Goal: Information Seeking & Learning: Learn about a topic

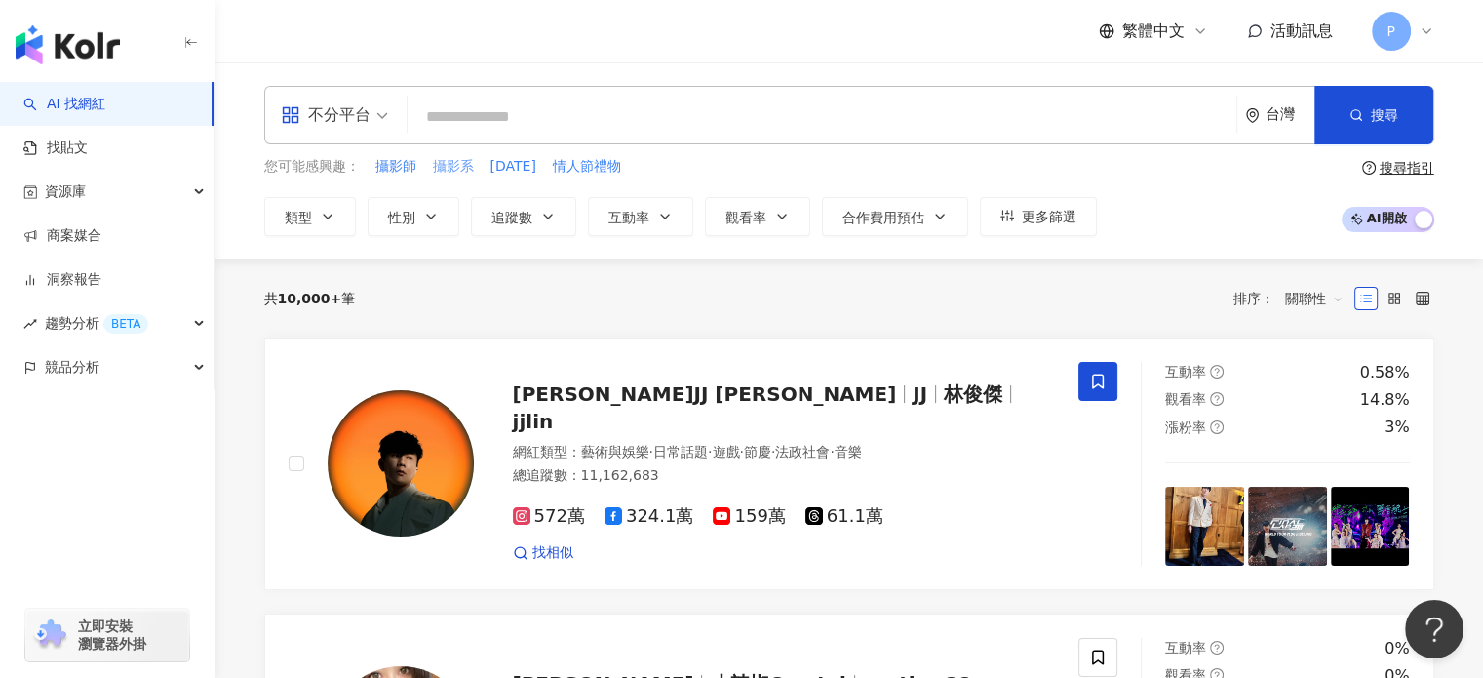
click at [461, 170] on span "攝影系" at bounding box center [453, 167] width 41 height 20
type input "***"
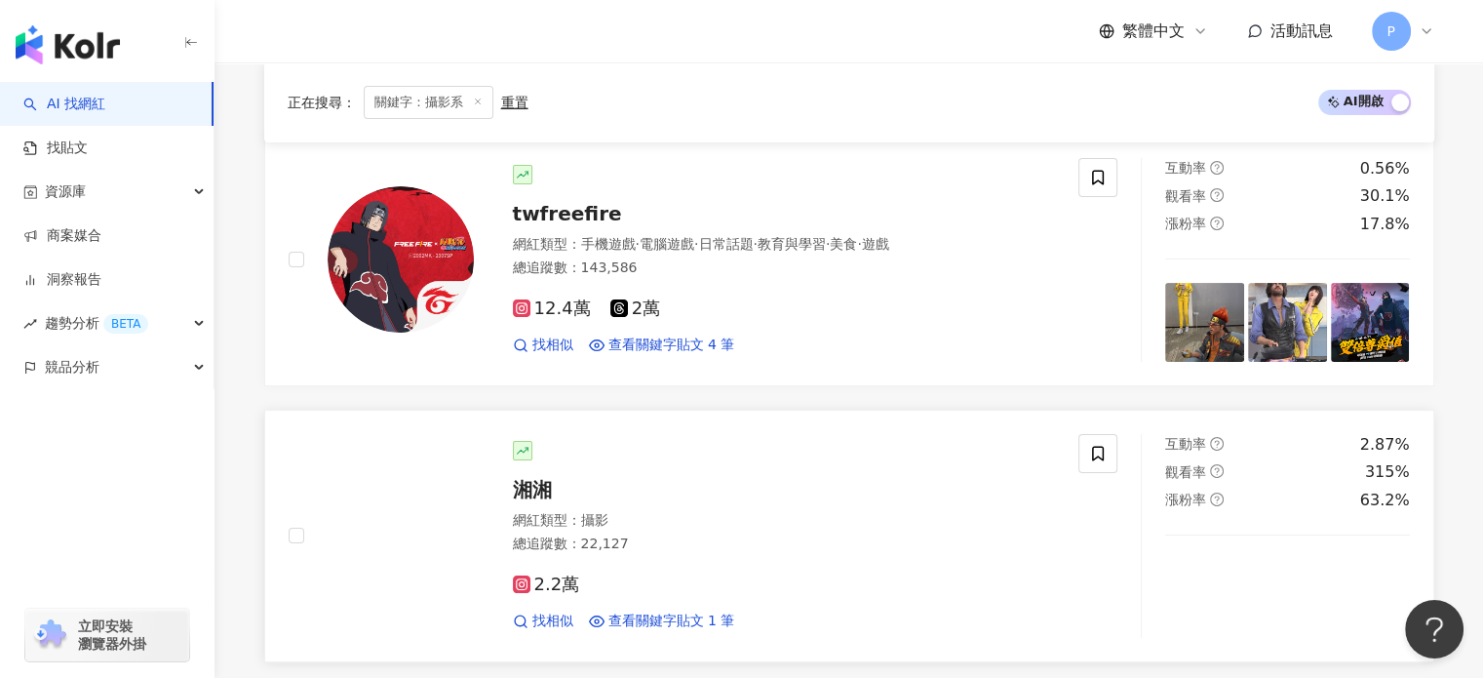
scroll to position [390, 0]
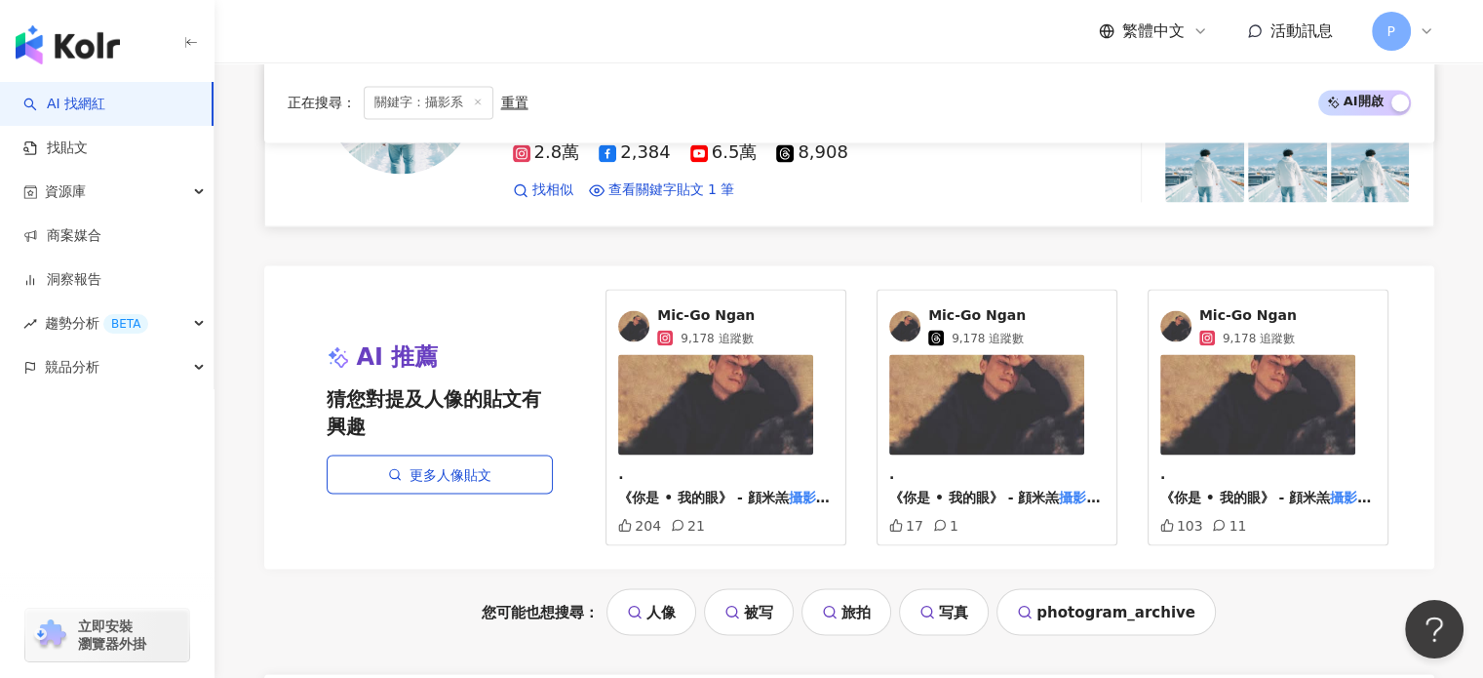
scroll to position [3706, 0]
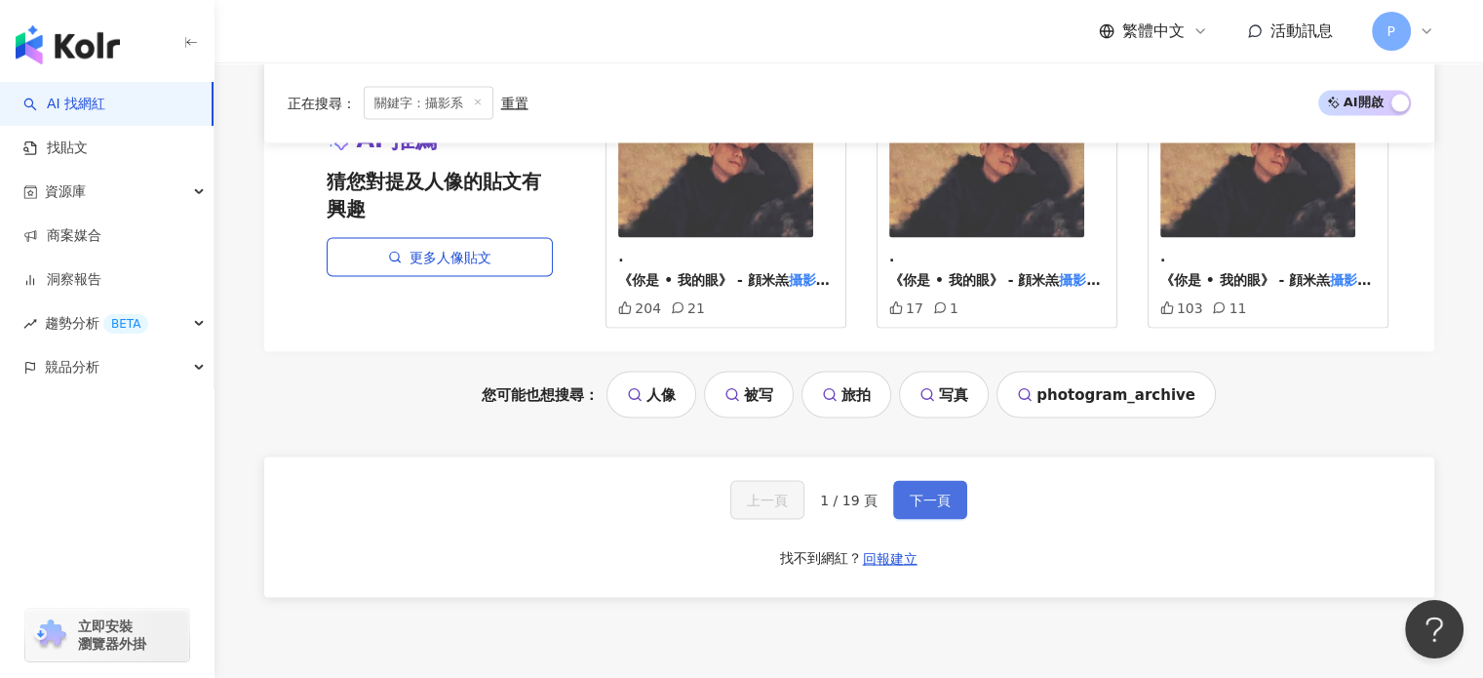
click at [929, 491] on span "下一頁" at bounding box center [930, 499] width 41 height 16
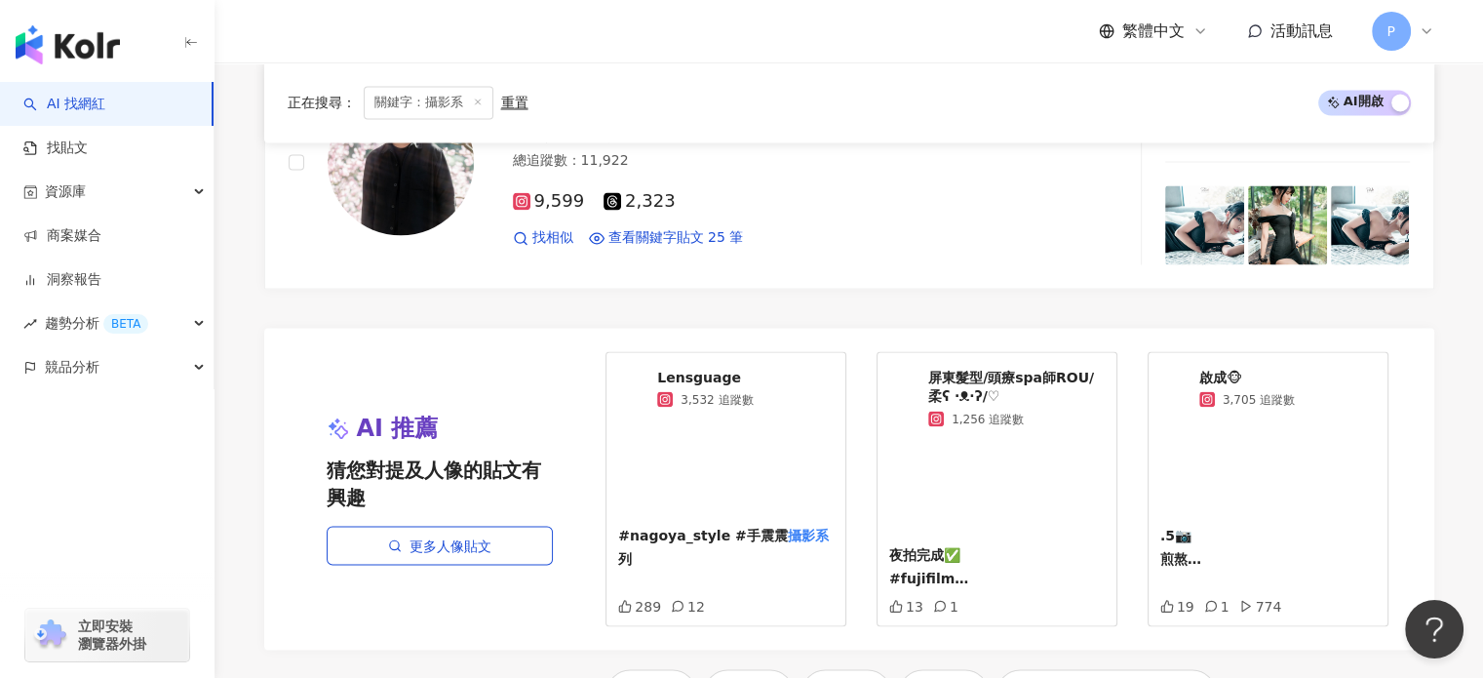
scroll to position [3608, 0]
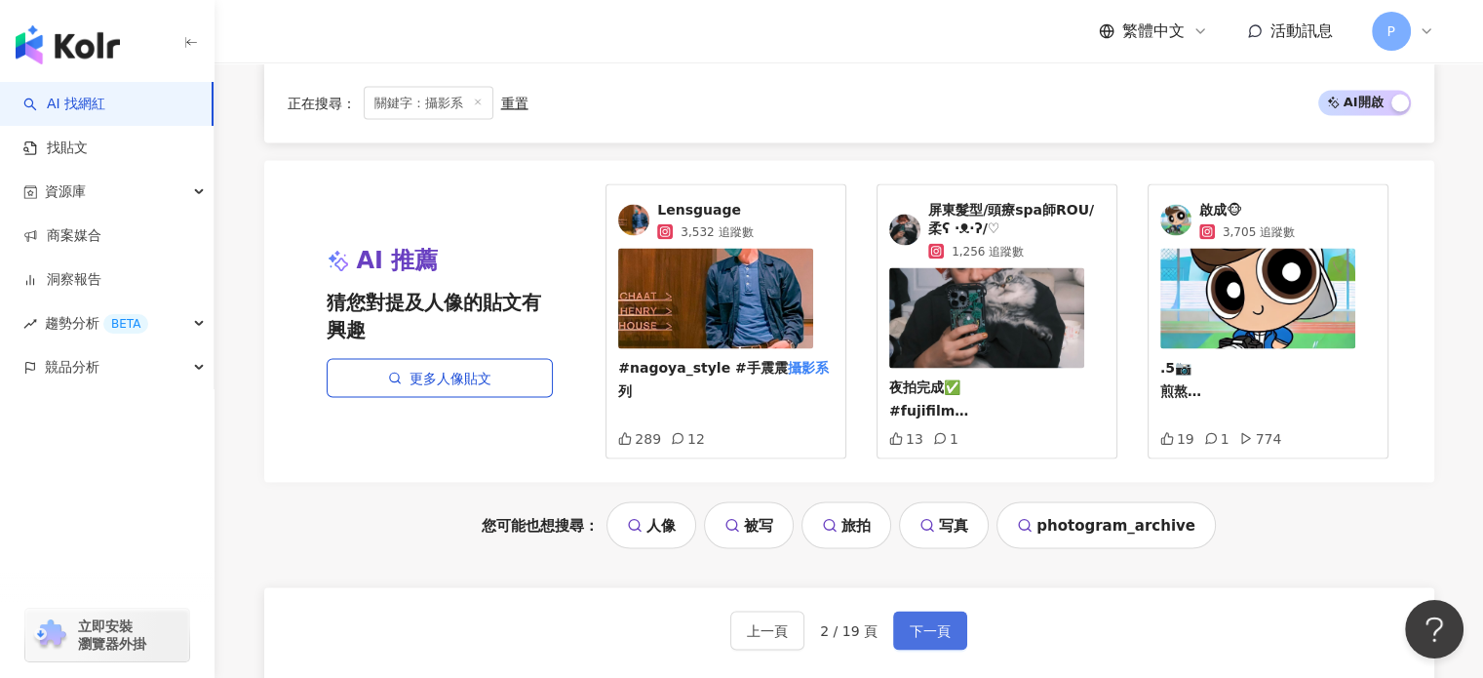
click at [933, 622] on span "下一頁" at bounding box center [930, 630] width 41 height 16
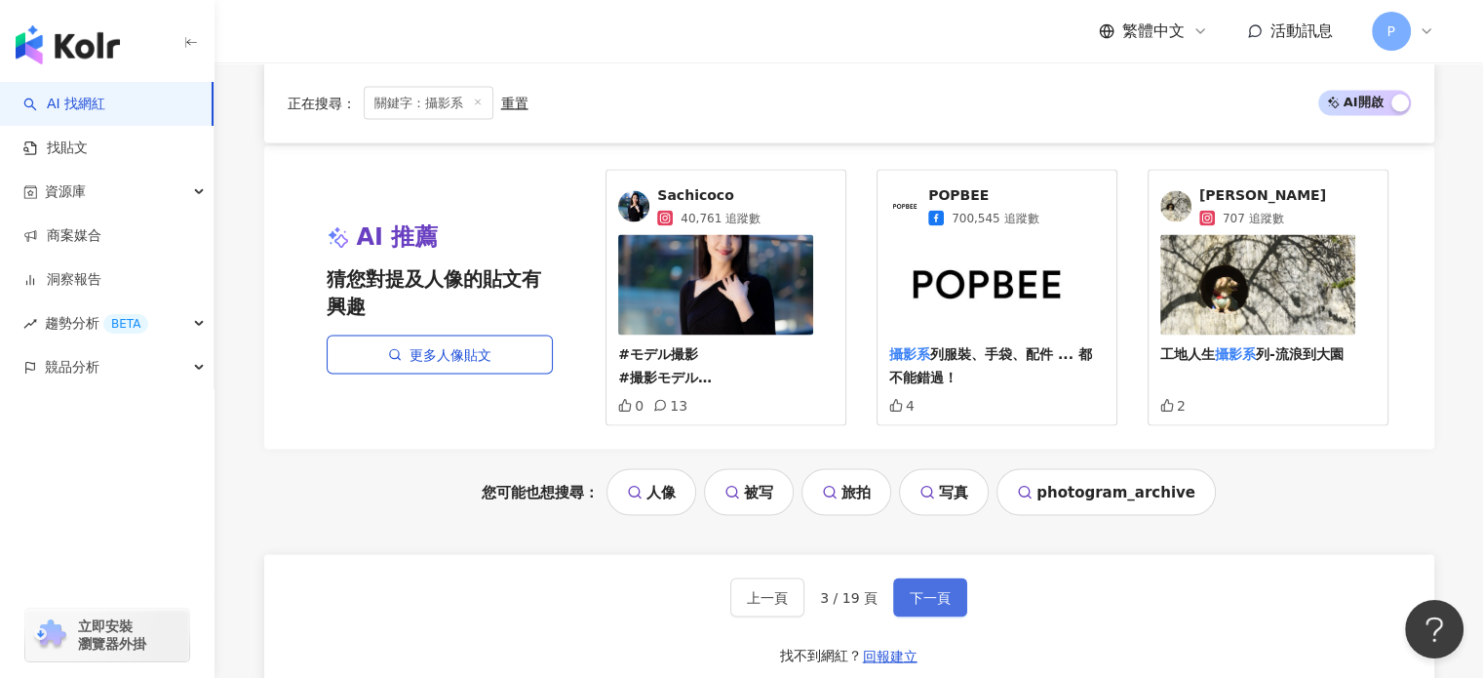
click at [918, 589] on span "下一頁" at bounding box center [930, 597] width 41 height 16
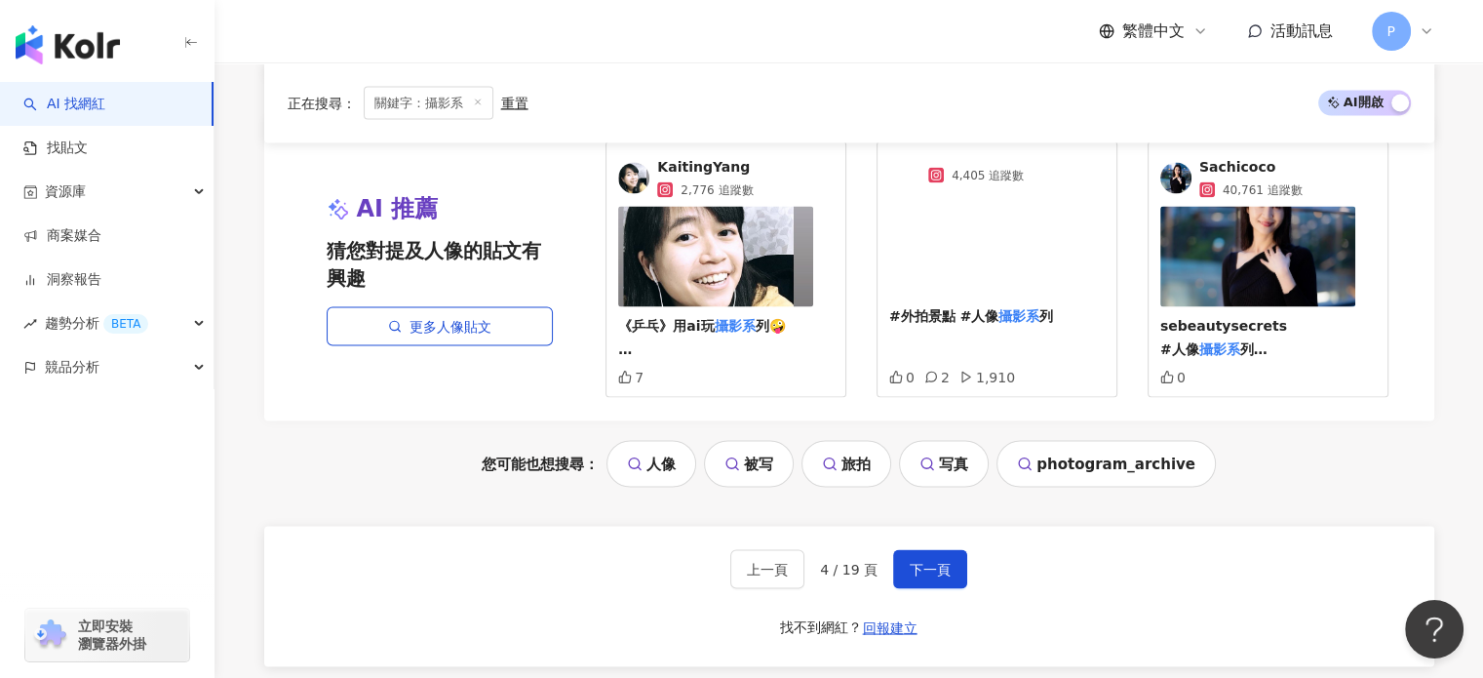
scroll to position [3881, 0]
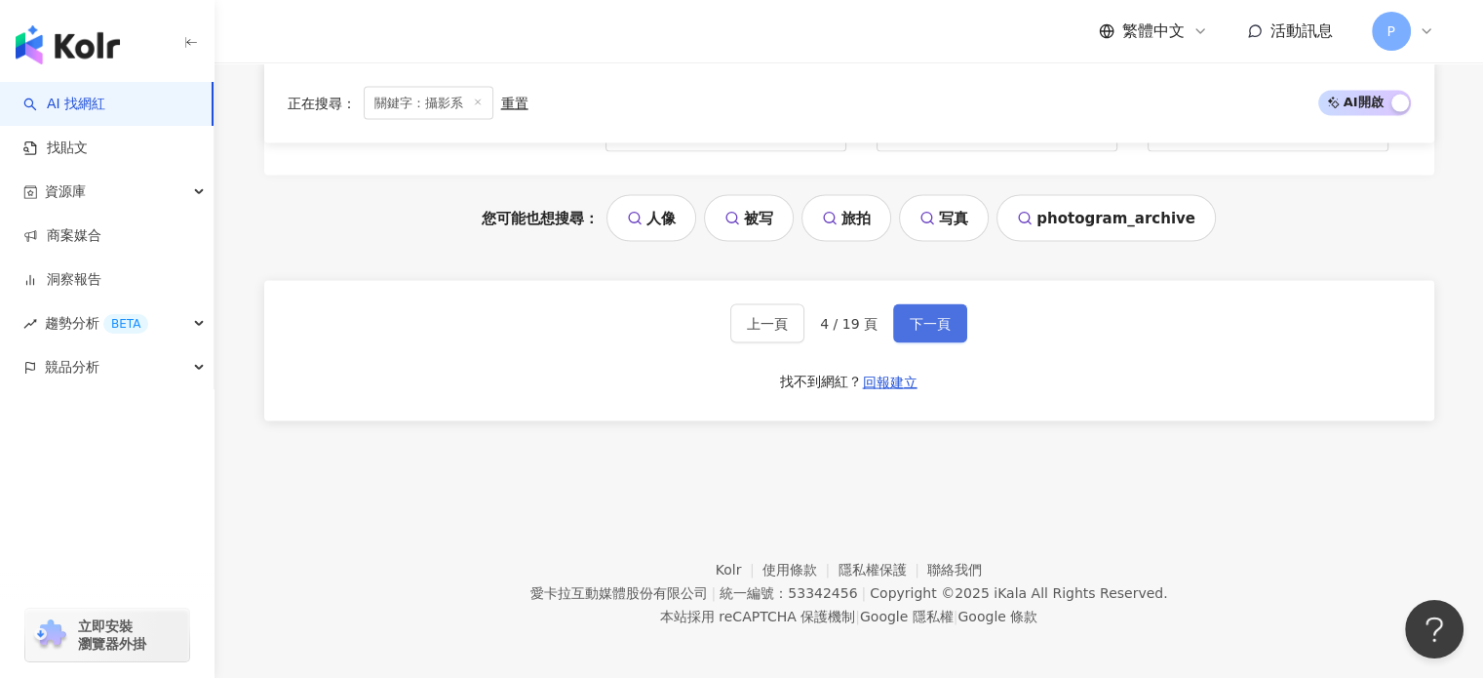
click at [918, 320] on span "下一頁" at bounding box center [930, 324] width 41 height 16
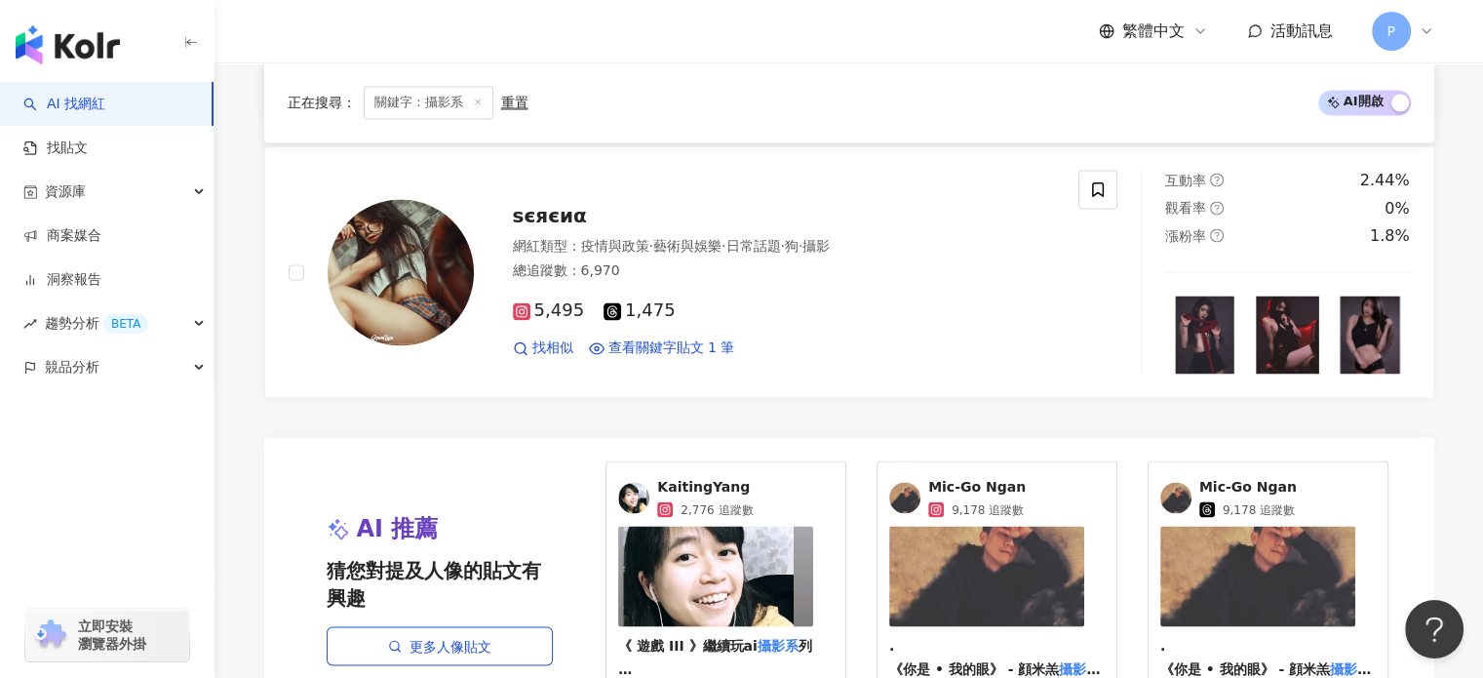
scroll to position [3101, 0]
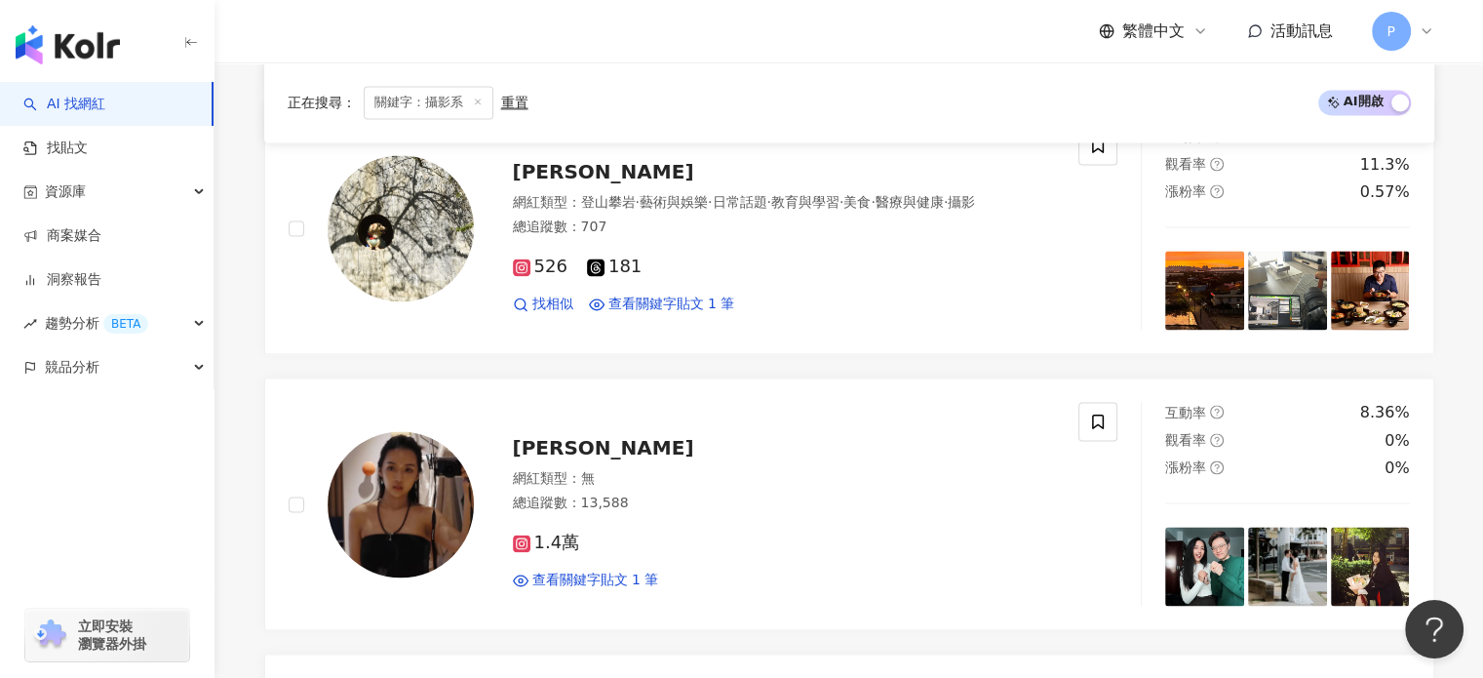
click at [475, 97] on icon at bounding box center [478, 102] width 10 height 10
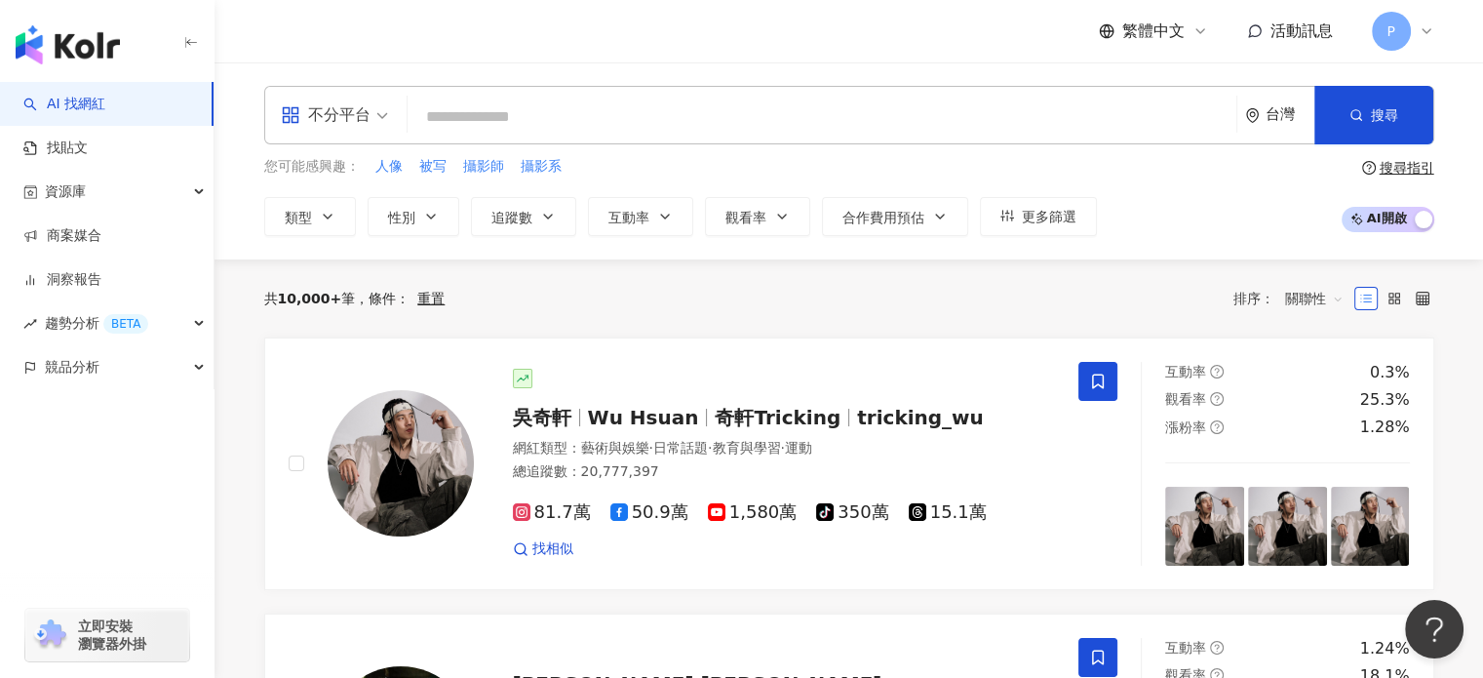
click at [772, 316] on div "共 10,000+ 筆 條件 ： 重置 排序： 關聯性" at bounding box center [849, 298] width 1170 height 78
click at [500, 104] on input "search" at bounding box center [821, 116] width 813 height 37
click at [480, 164] on span "攝影師" at bounding box center [483, 167] width 41 height 20
type input "***"
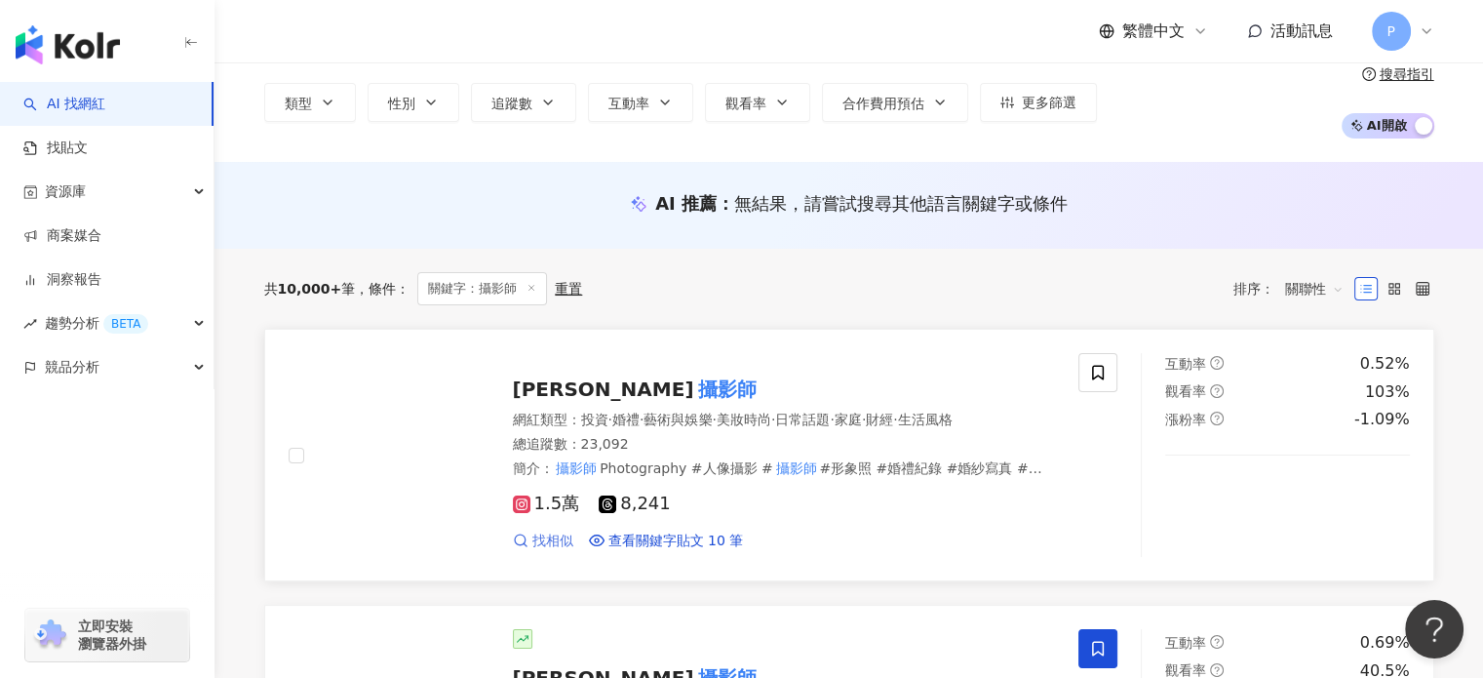
scroll to position [195, 0]
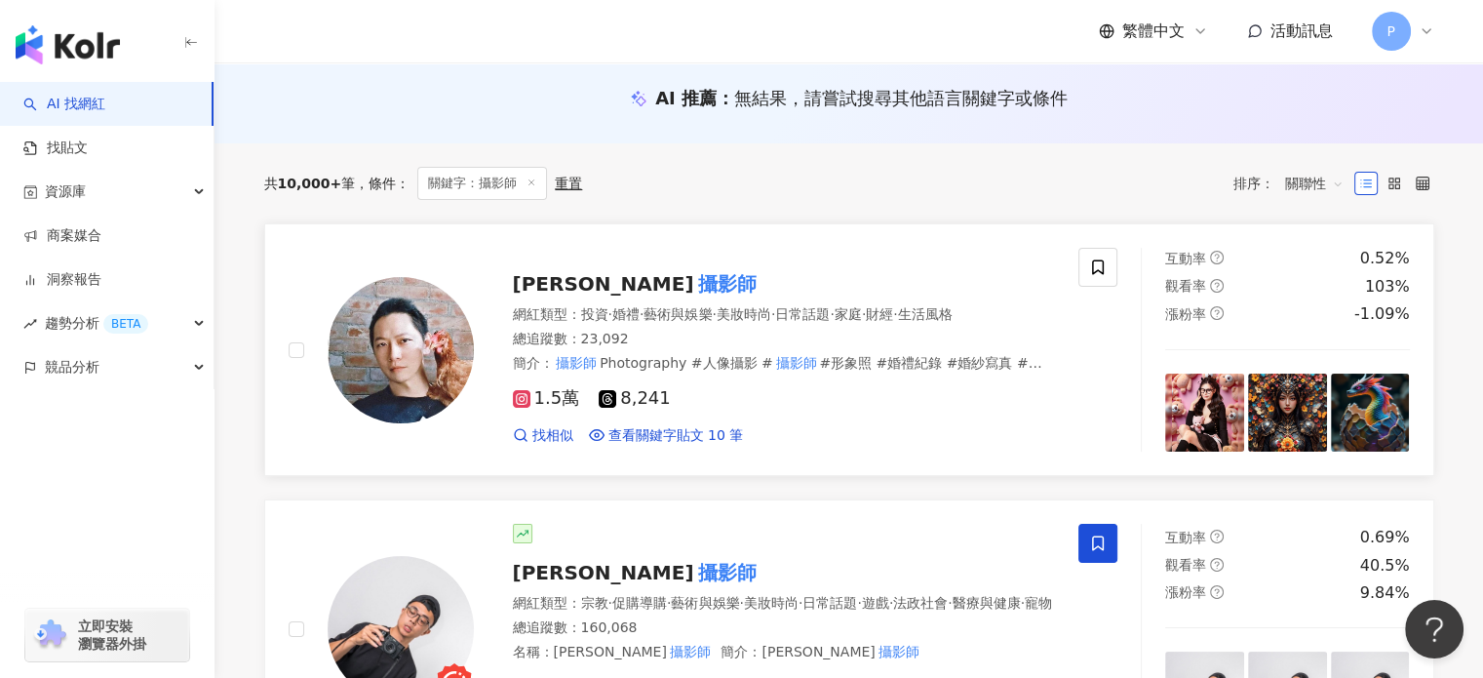
click at [553, 408] on span "1.5萬" at bounding box center [546, 398] width 67 height 20
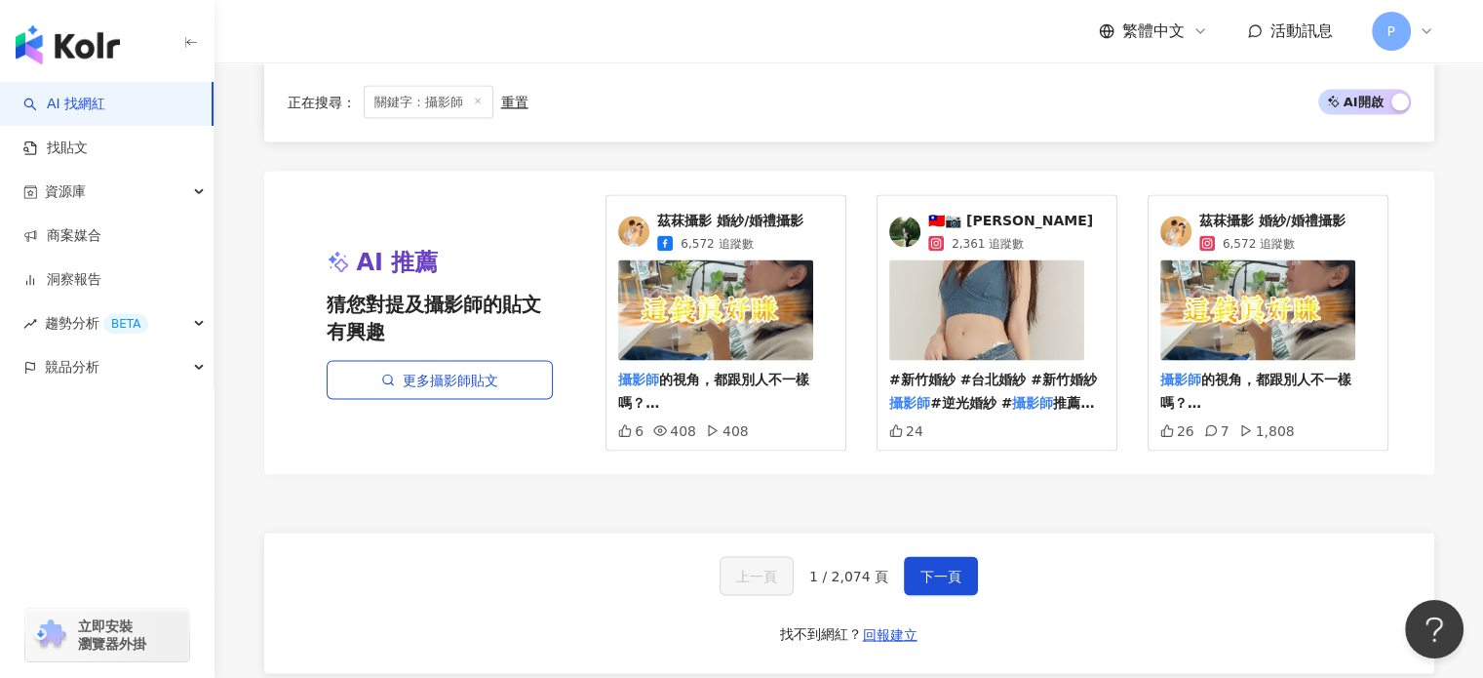
scroll to position [3998, 0]
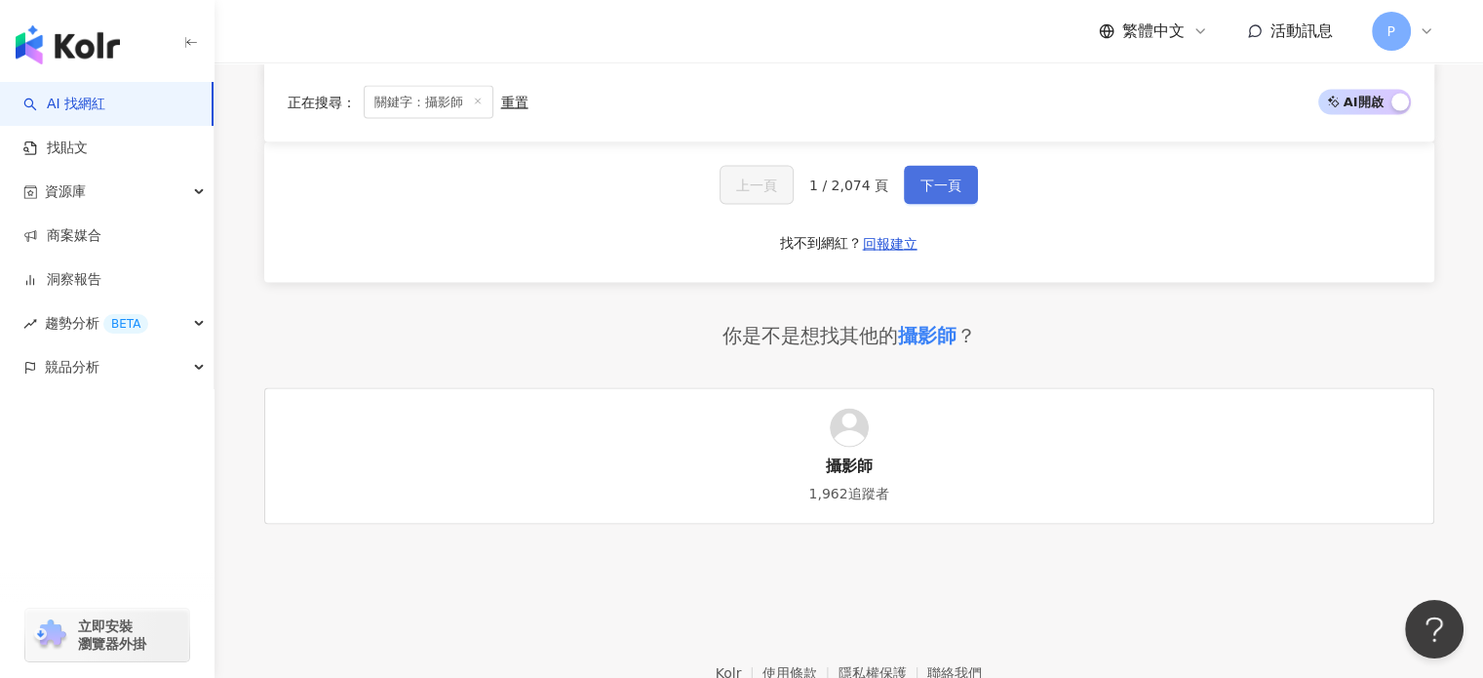
click at [932, 166] on button "下一頁" at bounding box center [941, 185] width 74 height 39
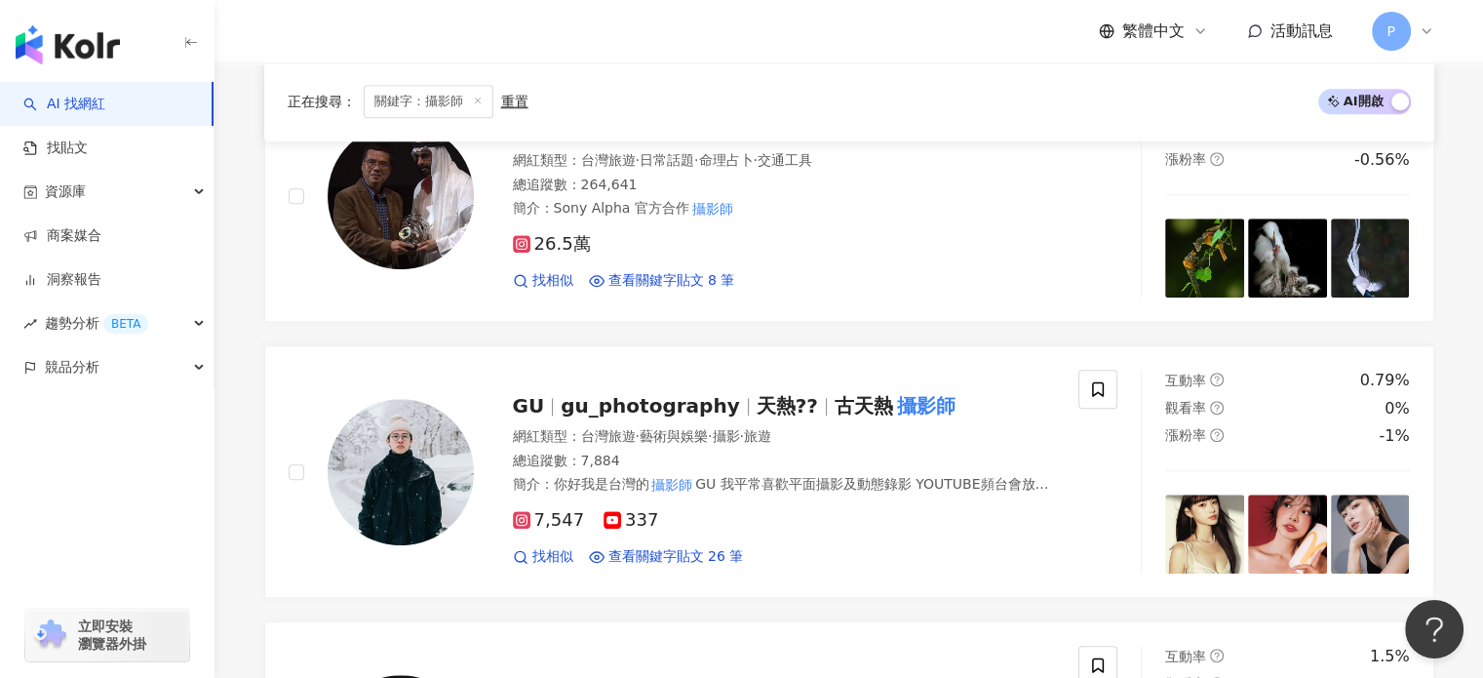
scroll to position [1950, 0]
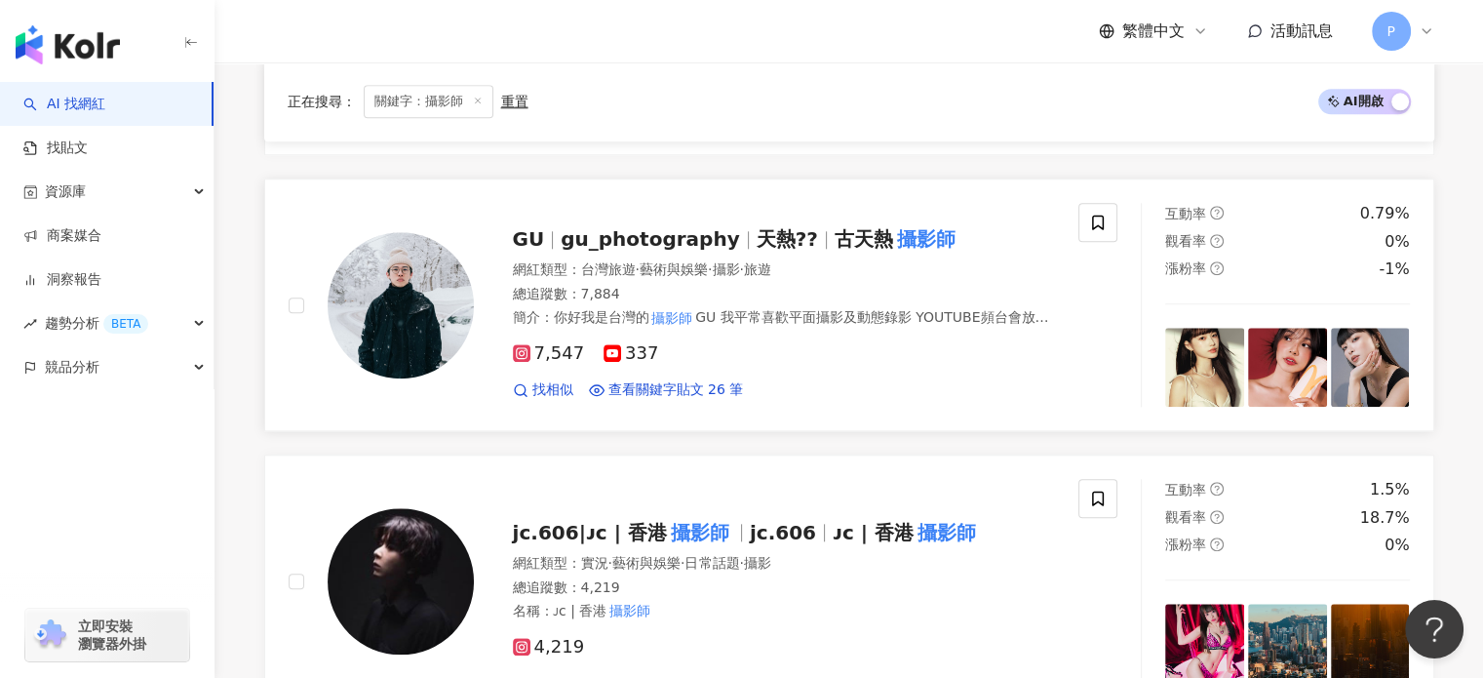
drag, startPoint x: 561, startPoint y: 354, endPoint x: 632, endPoint y: 364, distance: 71.9
click at [632, 364] on div "7,547 337 找相似 查看關鍵字貼文 26 筆" at bounding box center [784, 364] width 543 height 72
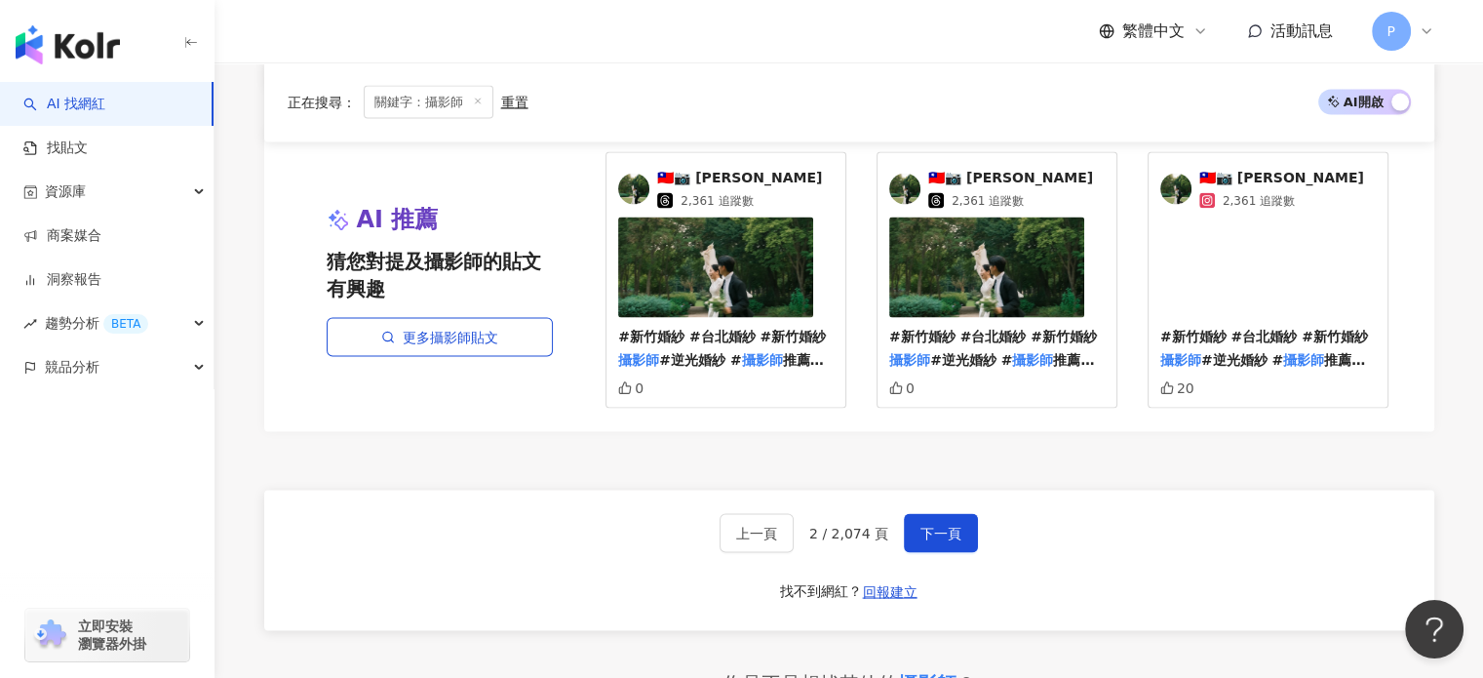
scroll to position [3901, 0]
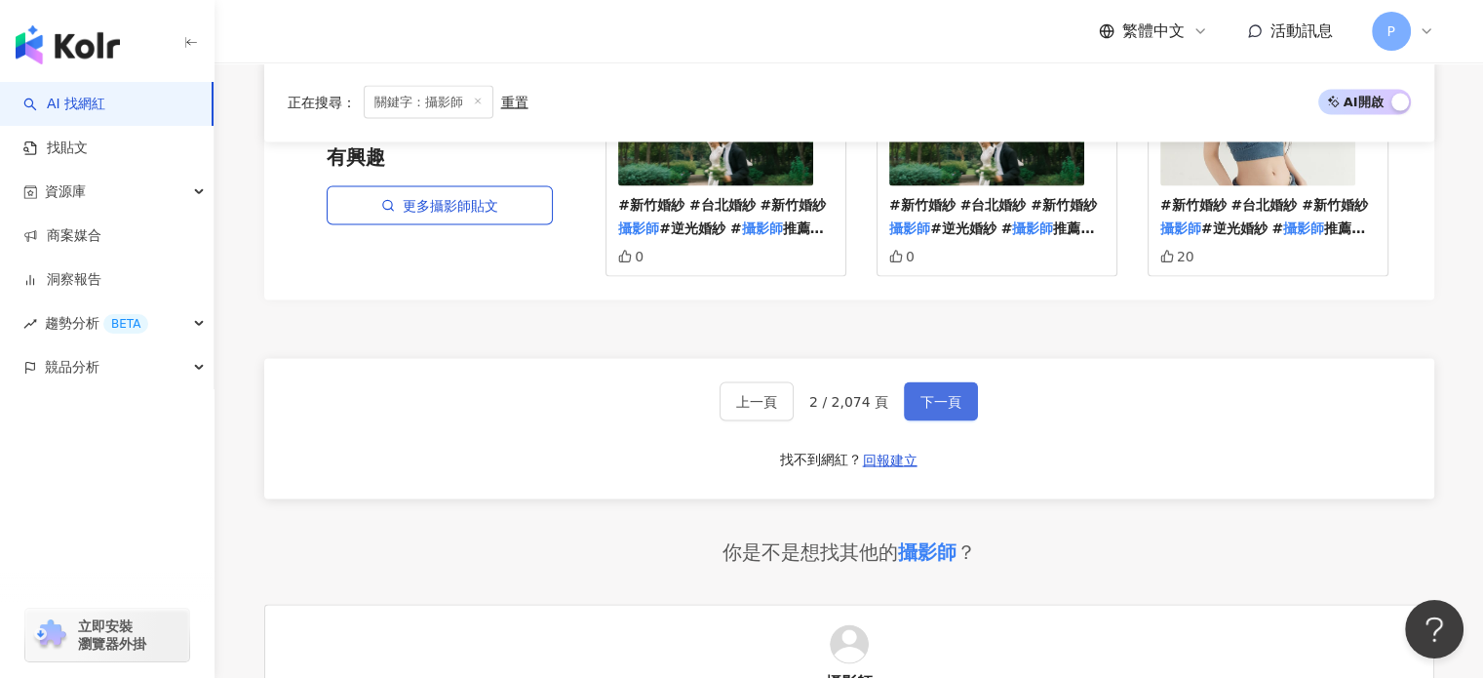
click at [955, 404] on button "下一頁" at bounding box center [941, 401] width 74 height 39
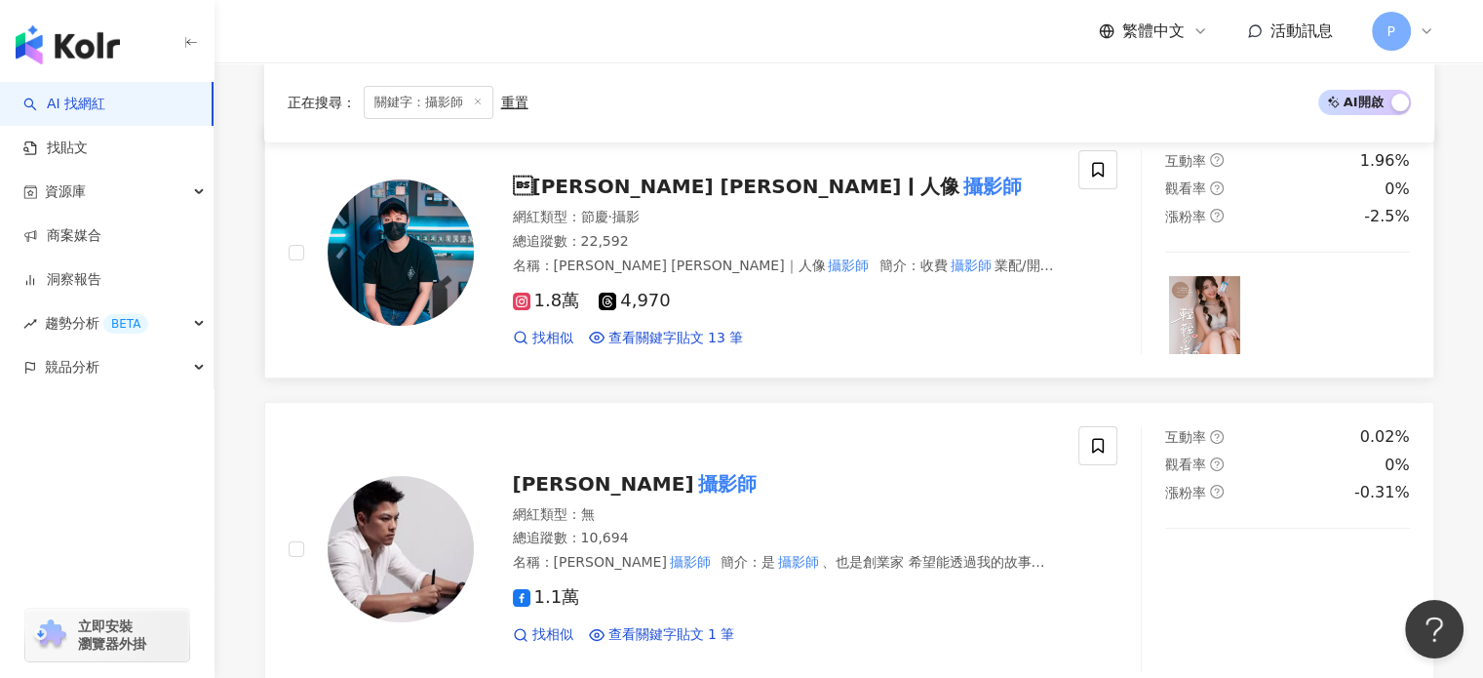
scroll to position [195, 0]
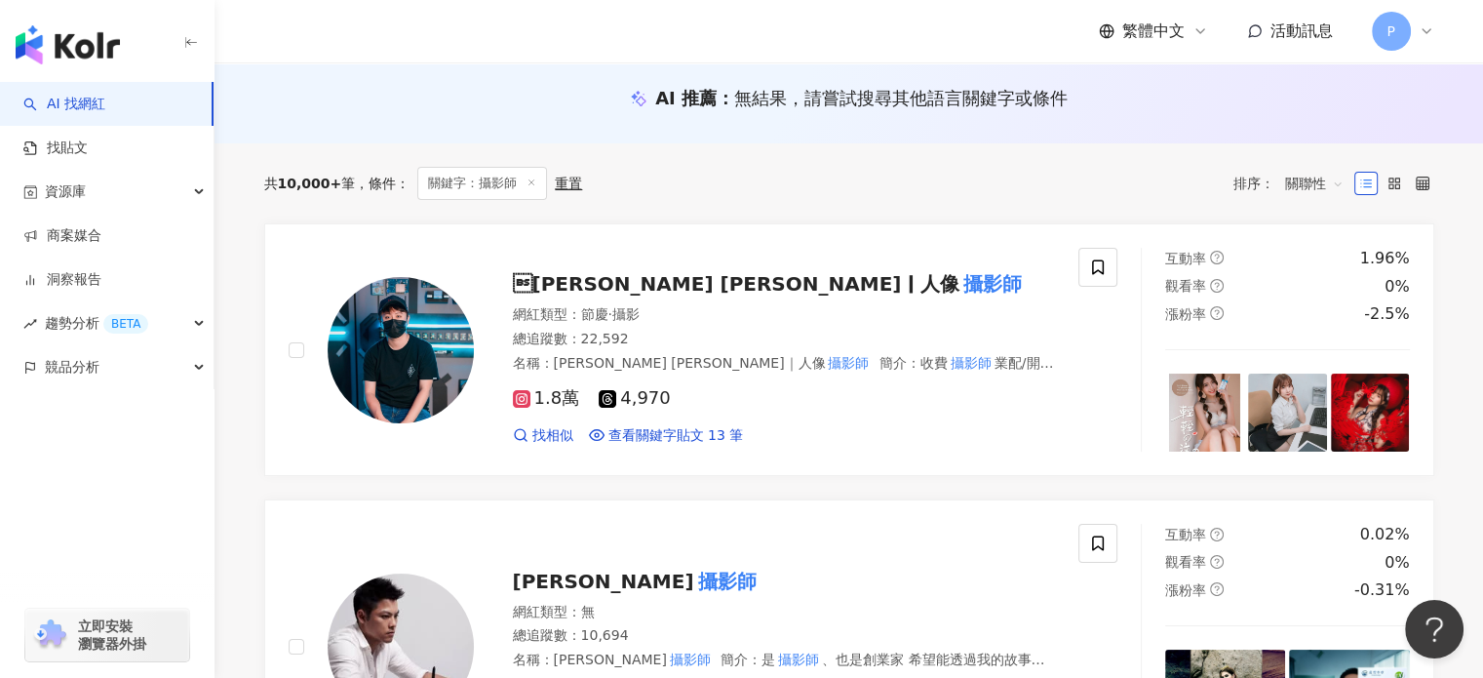
drag, startPoint x: 548, startPoint y: 397, endPoint x: 862, endPoint y: 483, distance: 325.5
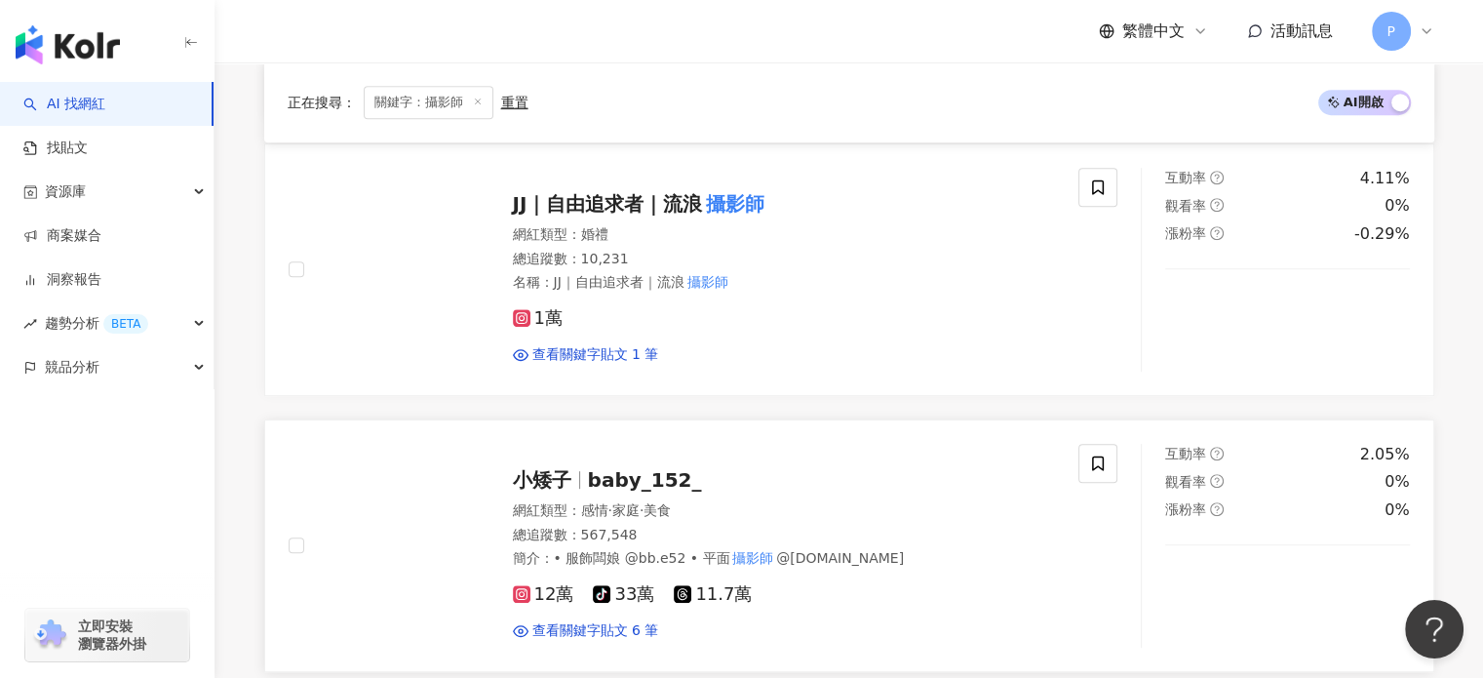
scroll to position [780, 0]
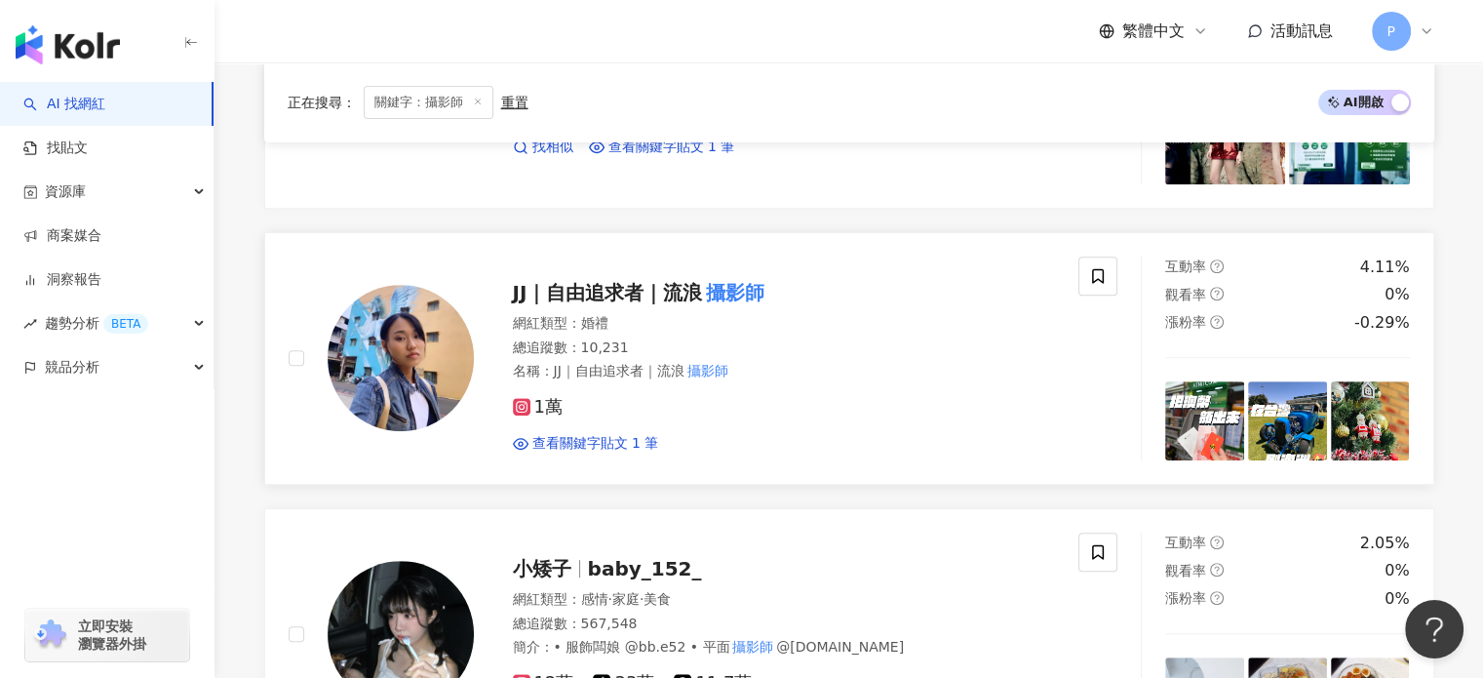
click at [523, 402] on icon at bounding box center [522, 407] width 10 height 10
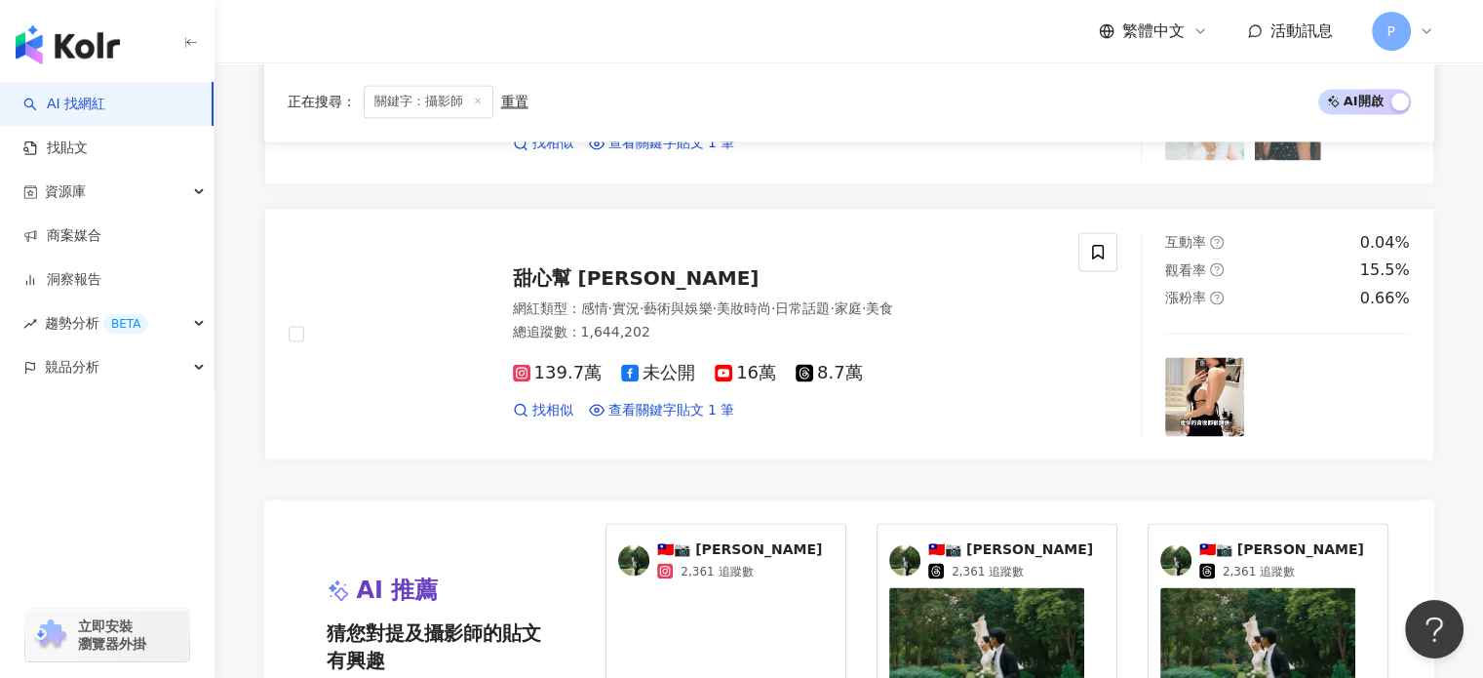
scroll to position [3706, 0]
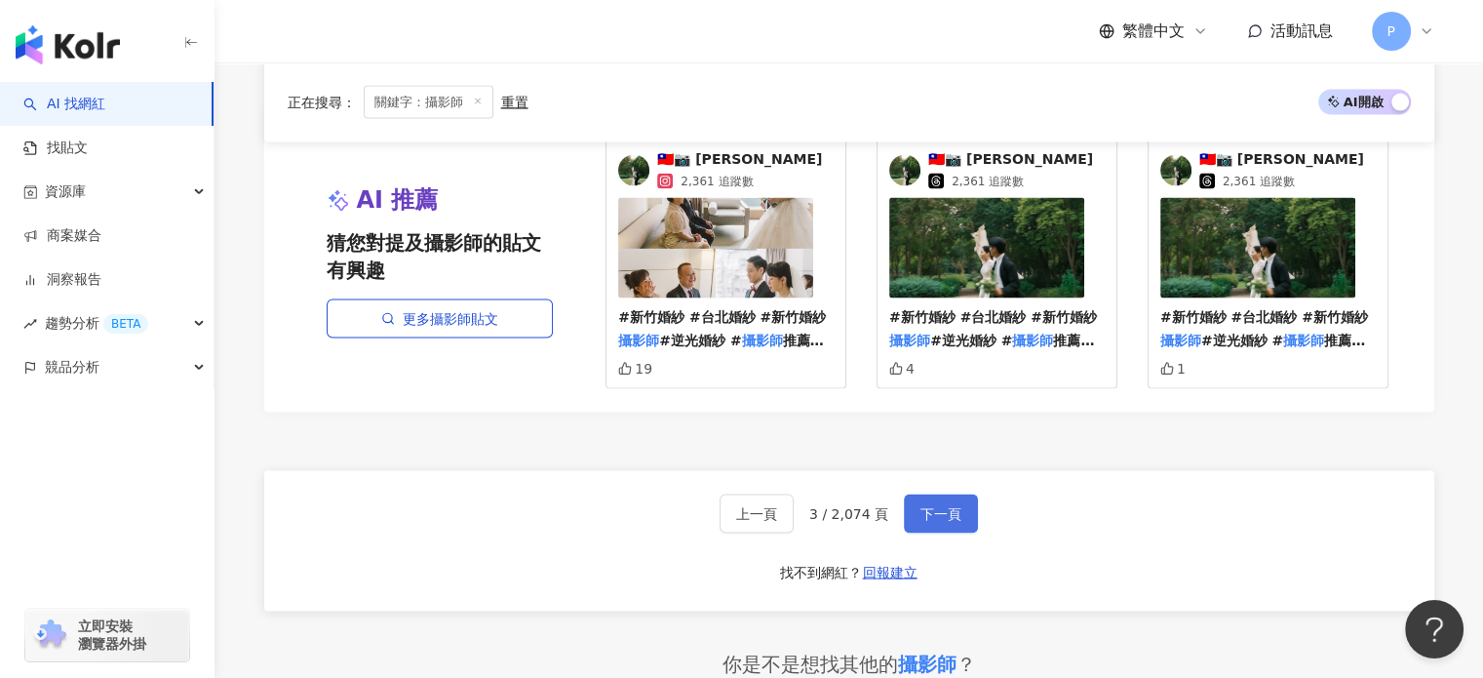
click at [958, 503] on button "下一頁" at bounding box center [941, 512] width 74 height 39
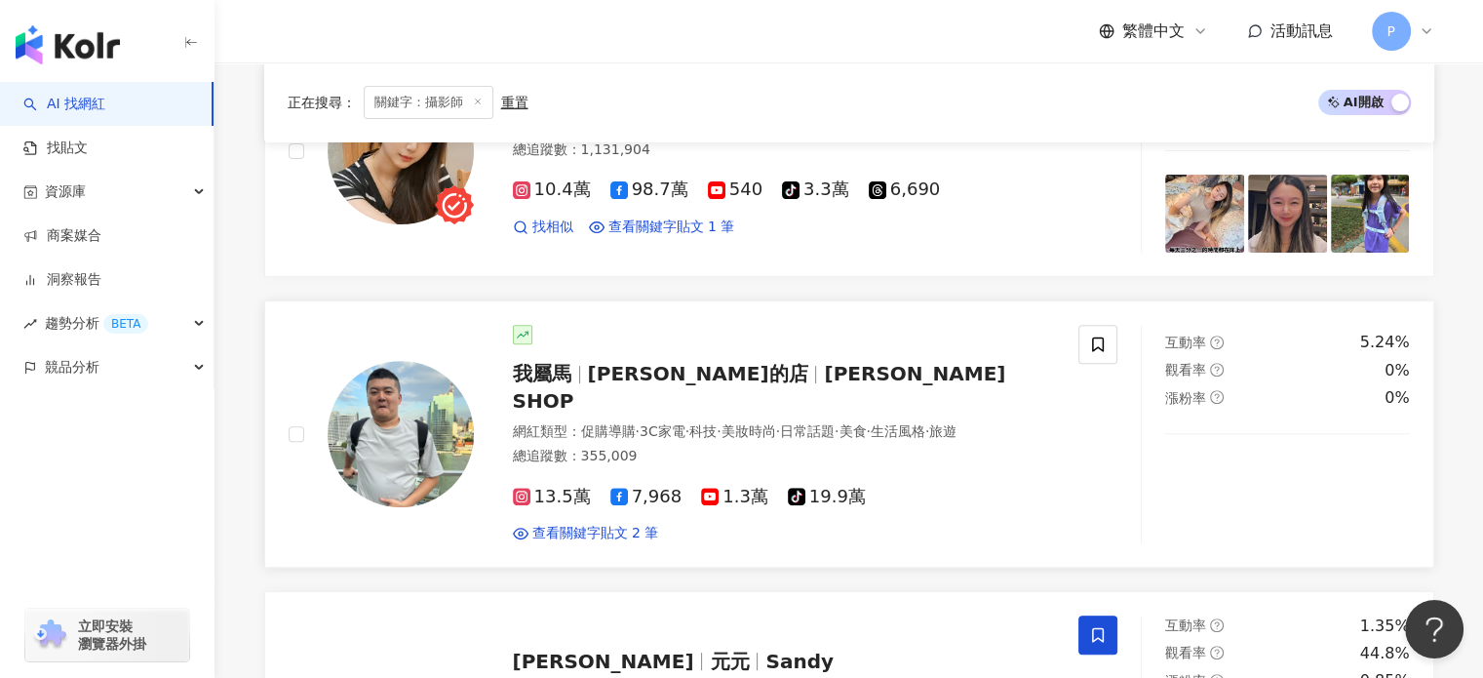
scroll to position [683, 0]
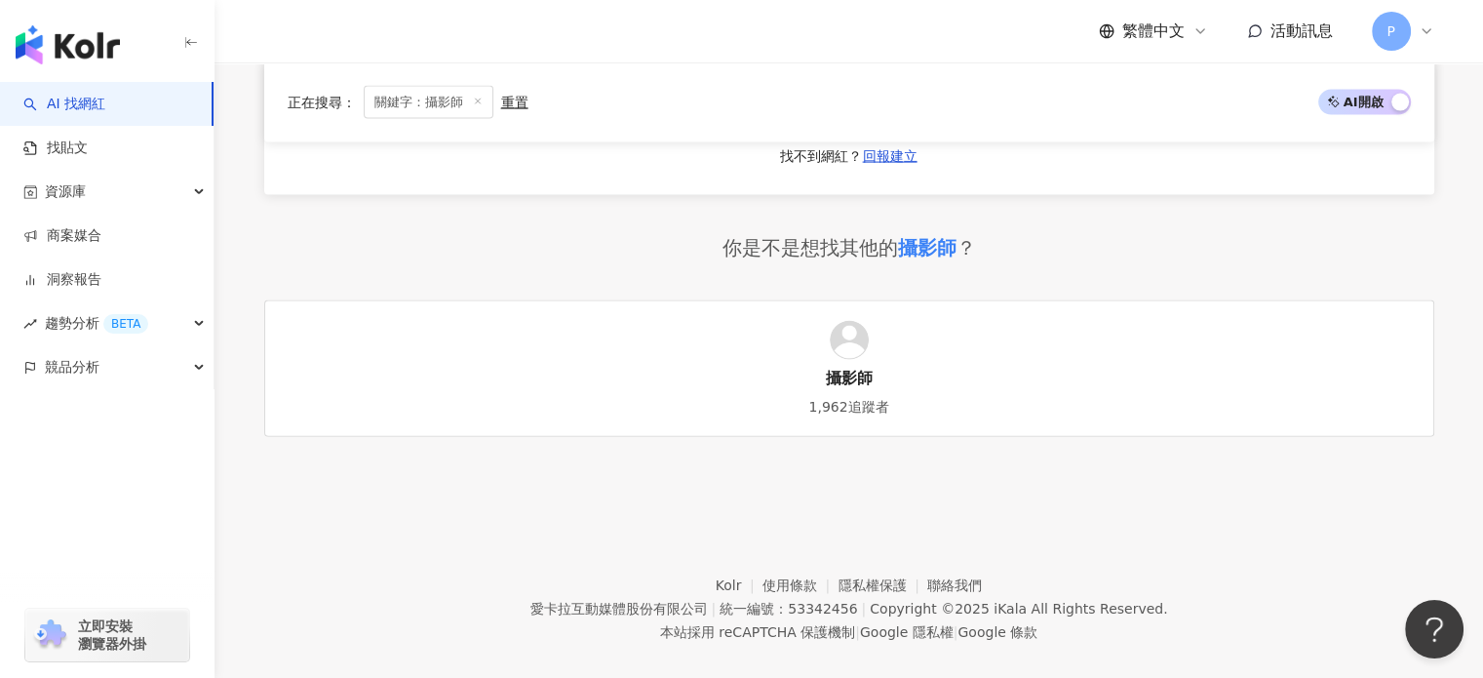
scroll to position [3961, 0]
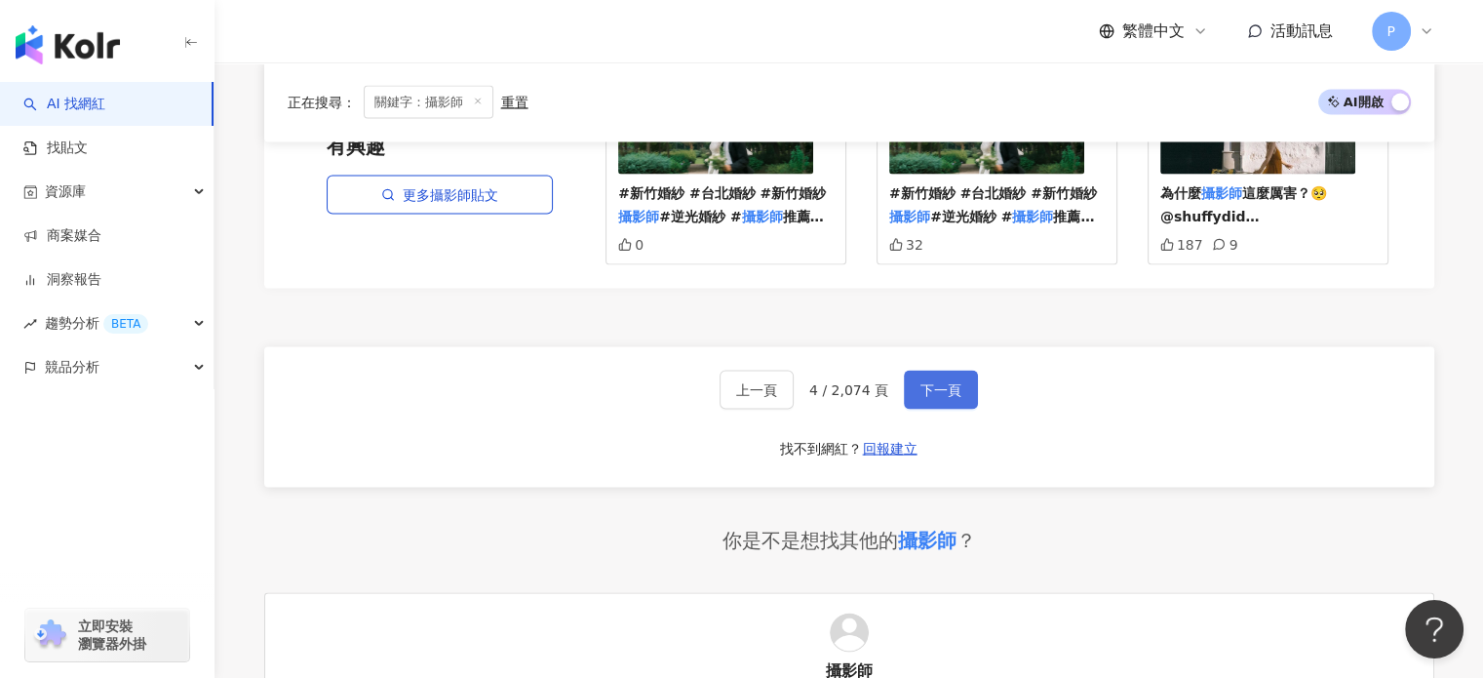
click at [935, 382] on span "下一頁" at bounding box center [941, 390] width 41 height 16
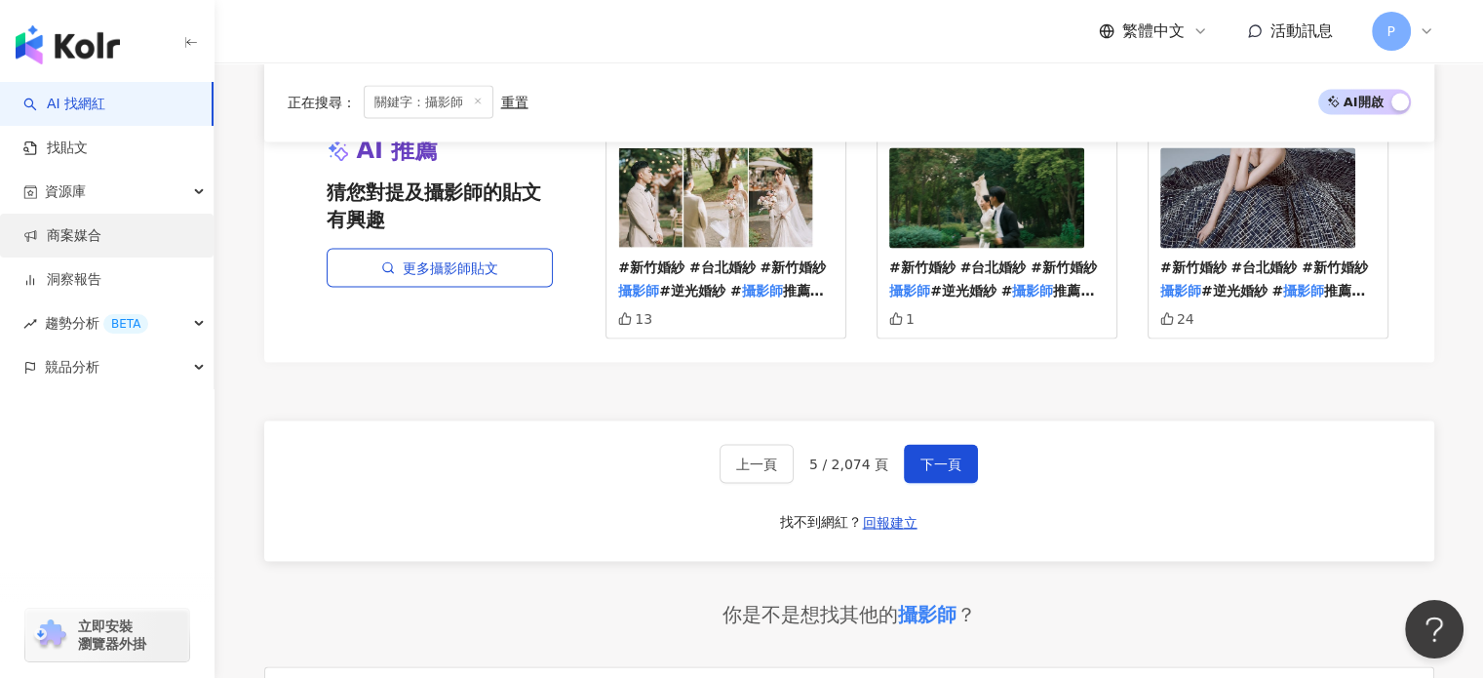
scroll to position [3679, 0]
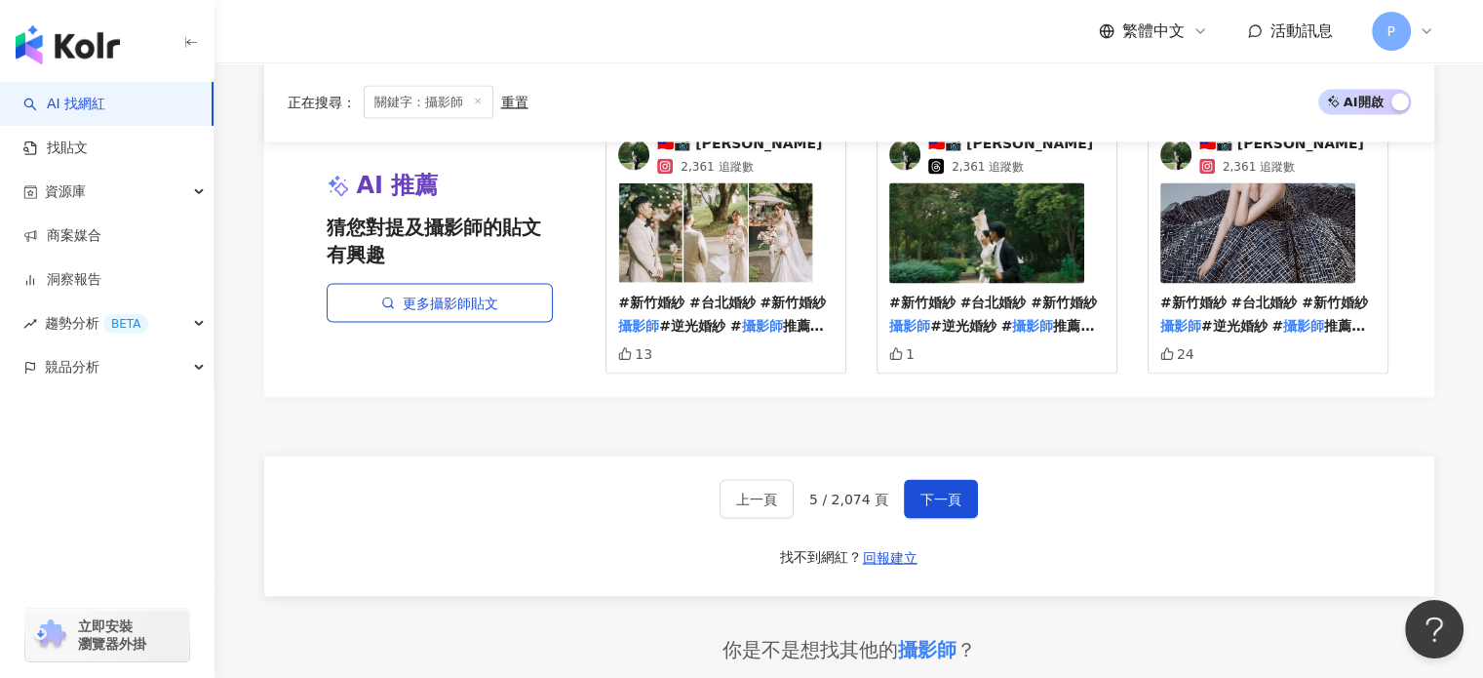
click at [473, 99] on icon at bounding box center [478, 102] width 10 height 10
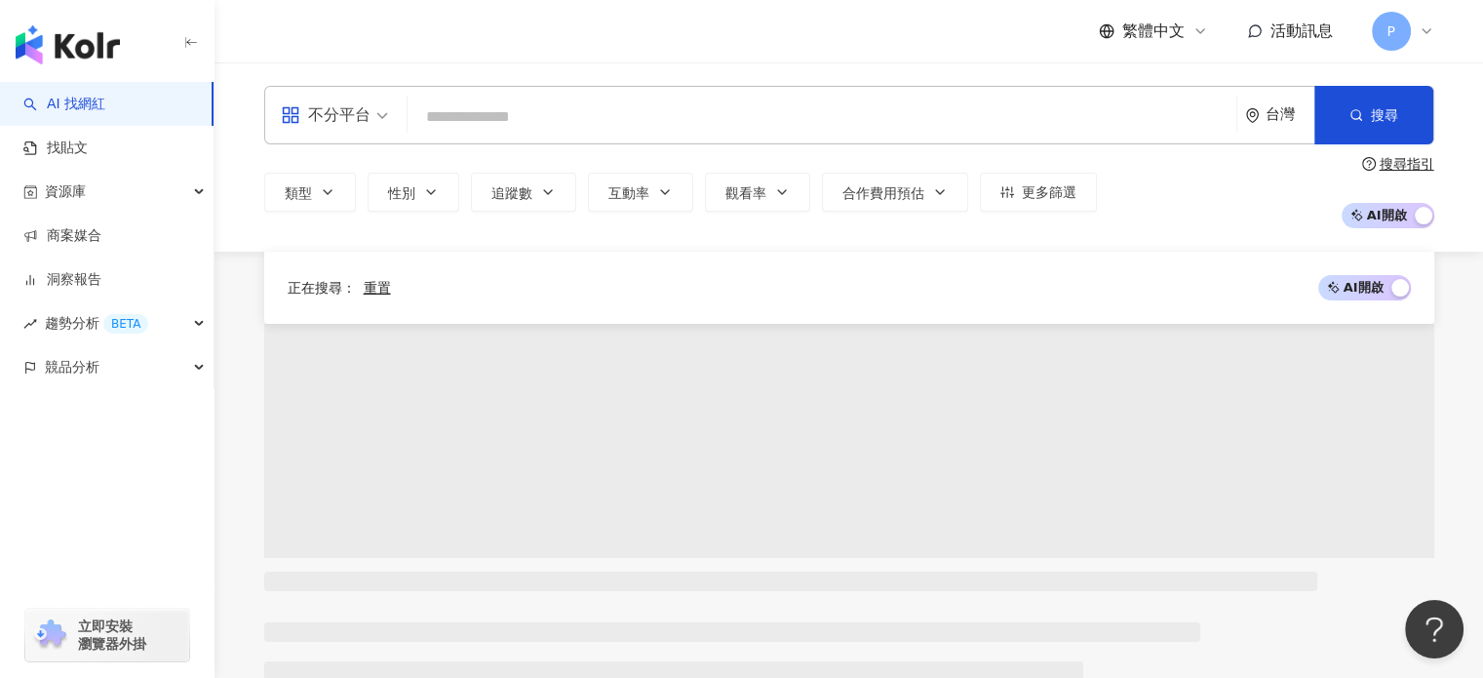
click at [79, 38] on img "button" at bounding box center [68, 44] width 104 height 39
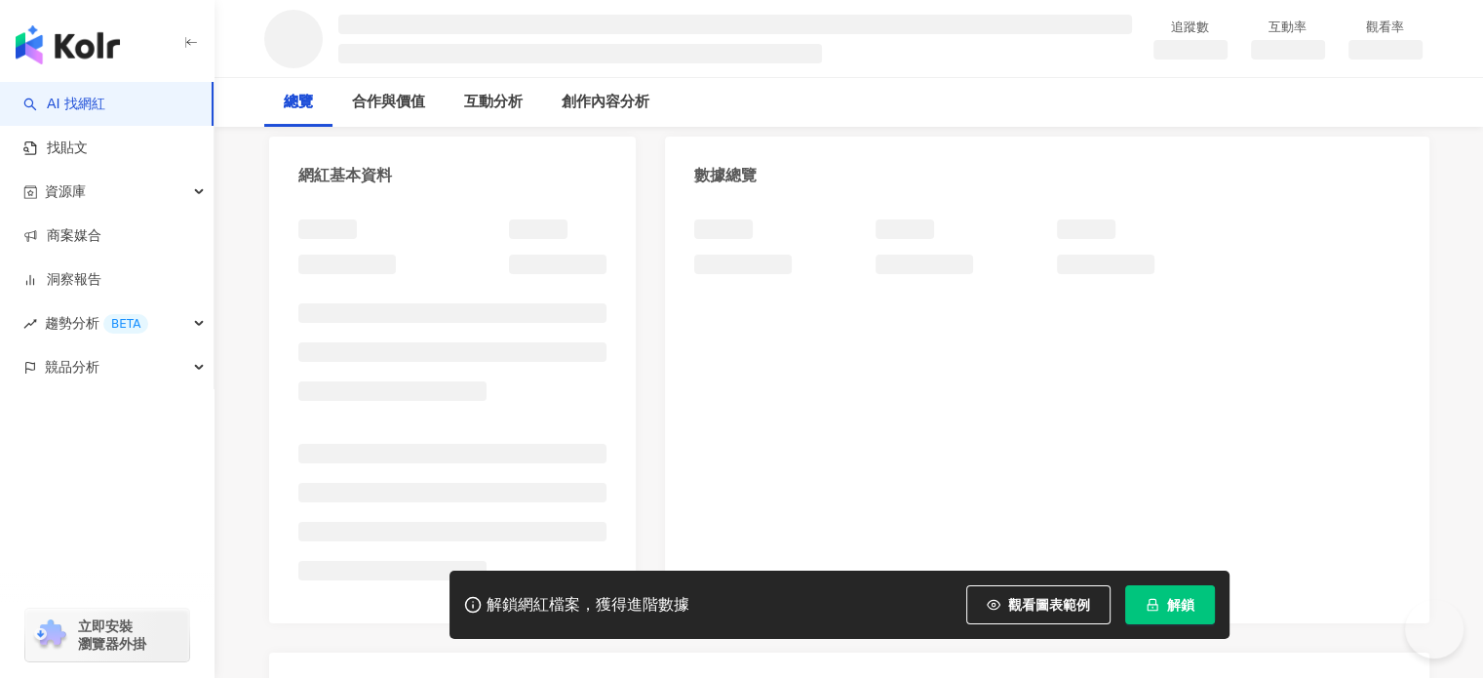
scroll to position [289, 0]
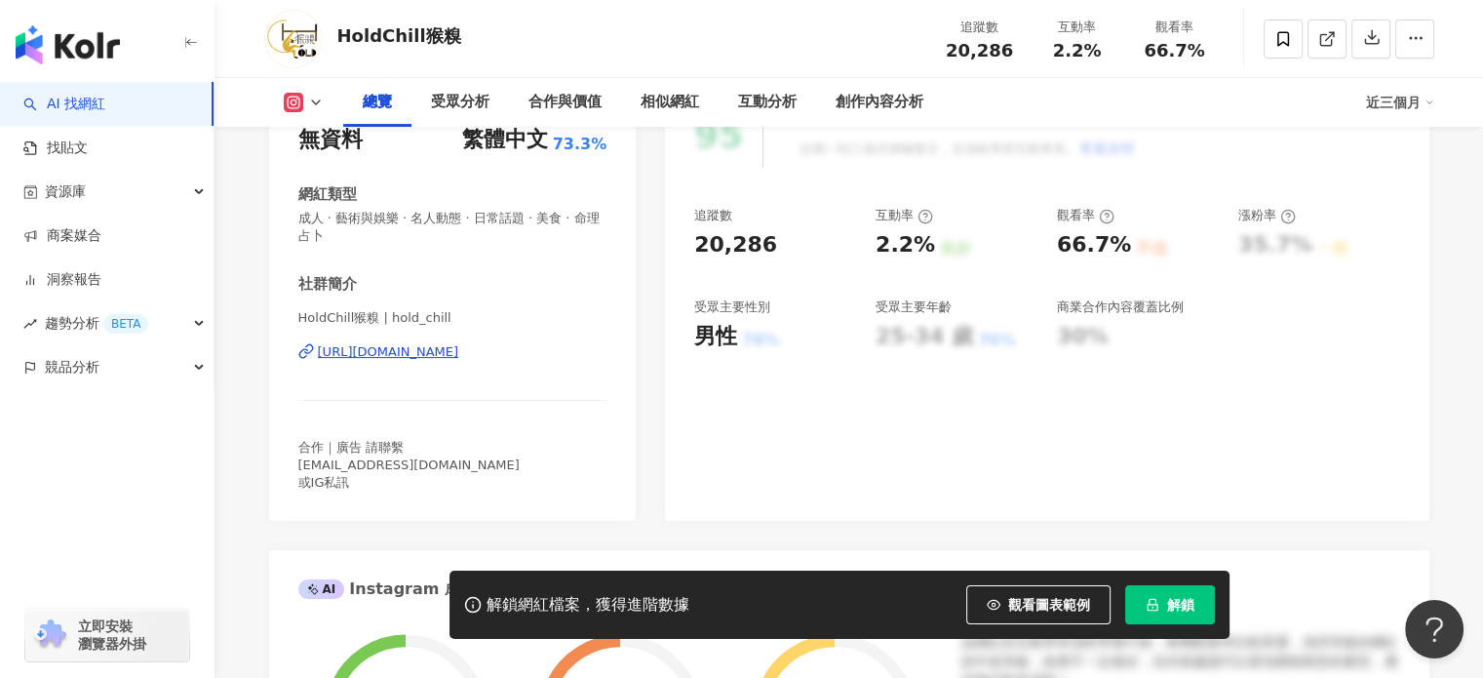
scroll to position [390, 0]
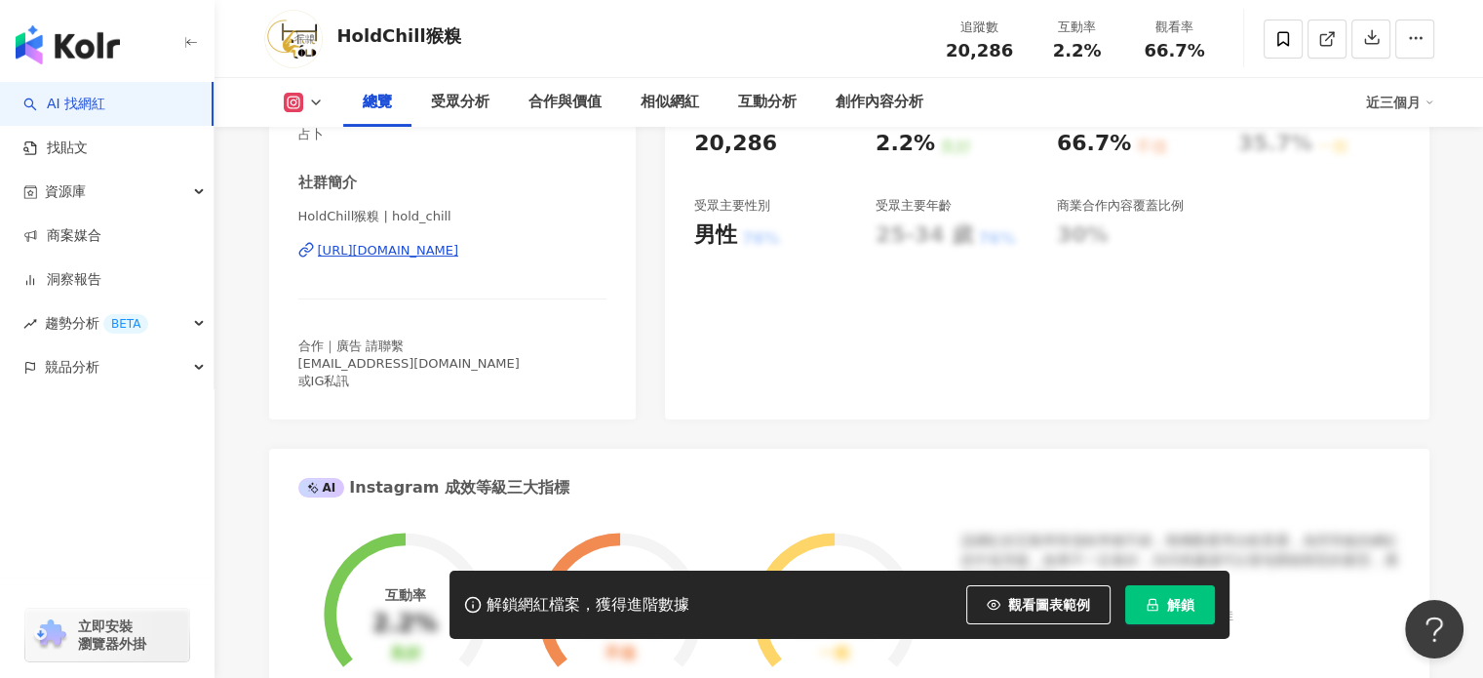
click at [437, 250] on div "https://www.instagram.com/hold_chill/" at bounding box center [388, 251] width 141 height 18
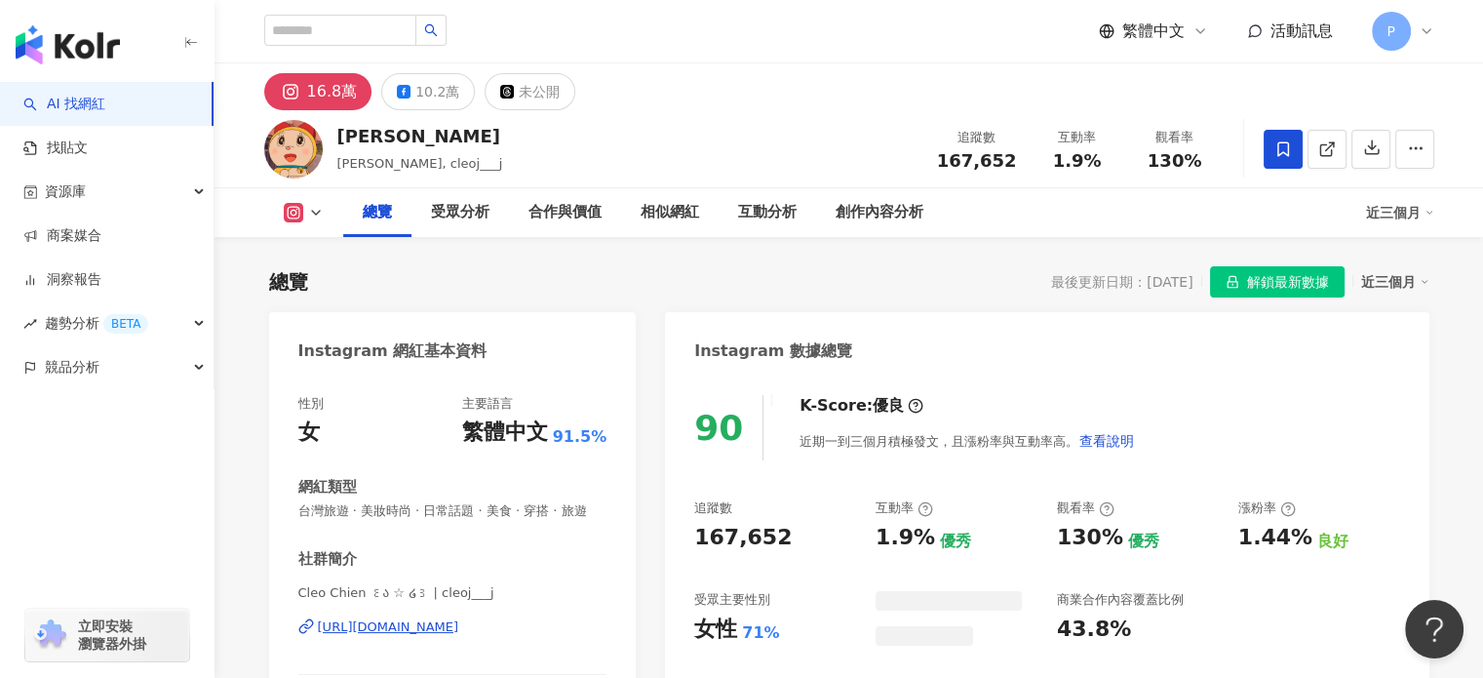
scroll to position [195, 0]
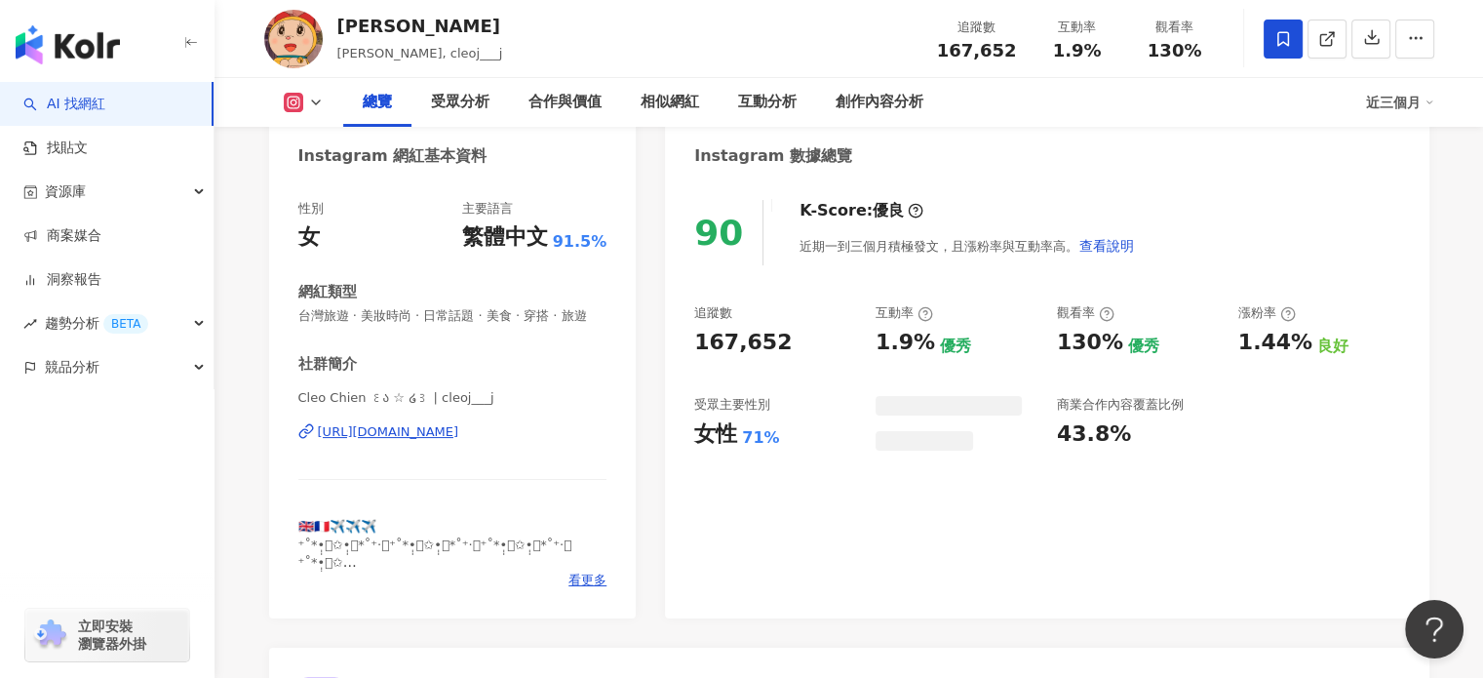
click at [386, 441] on div "https://www.instagram.com/cleoj___j/" at bounding box center [388, 432] width 141 height 18
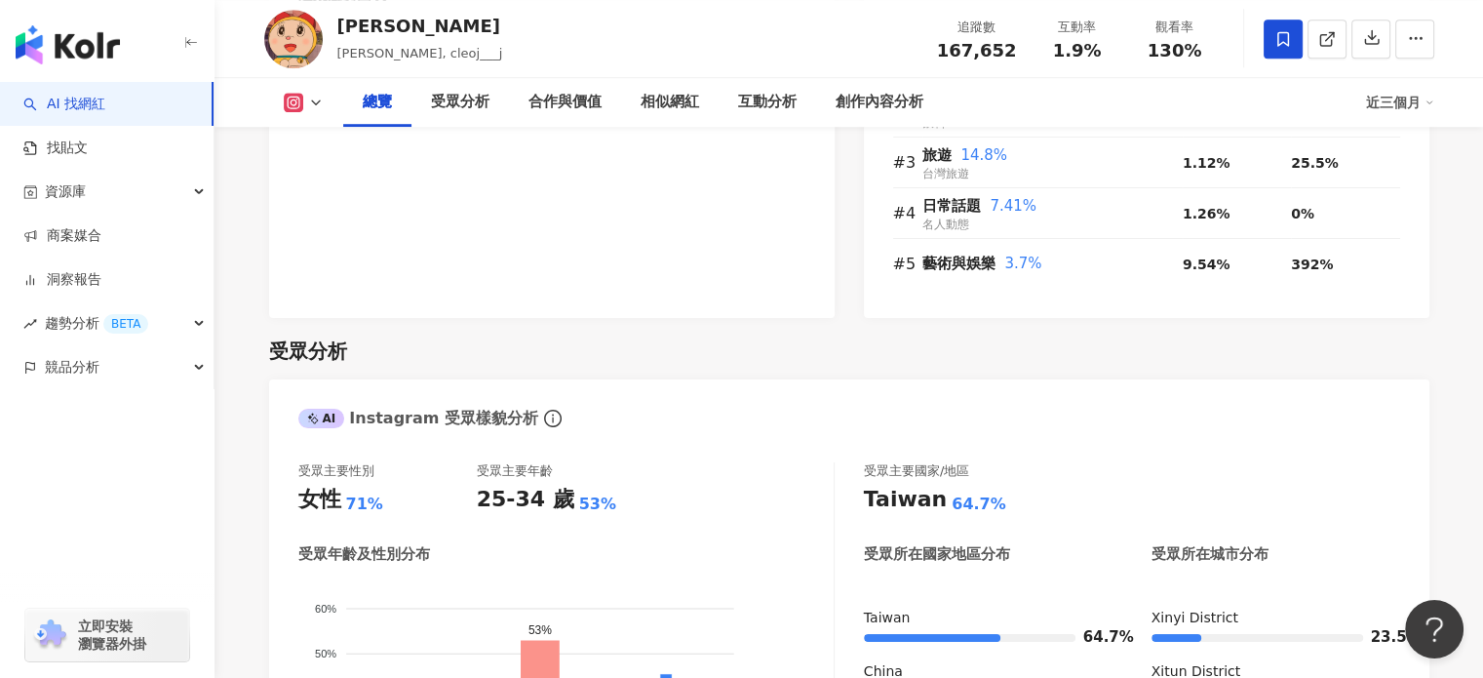
scroll to position [1463, 0]
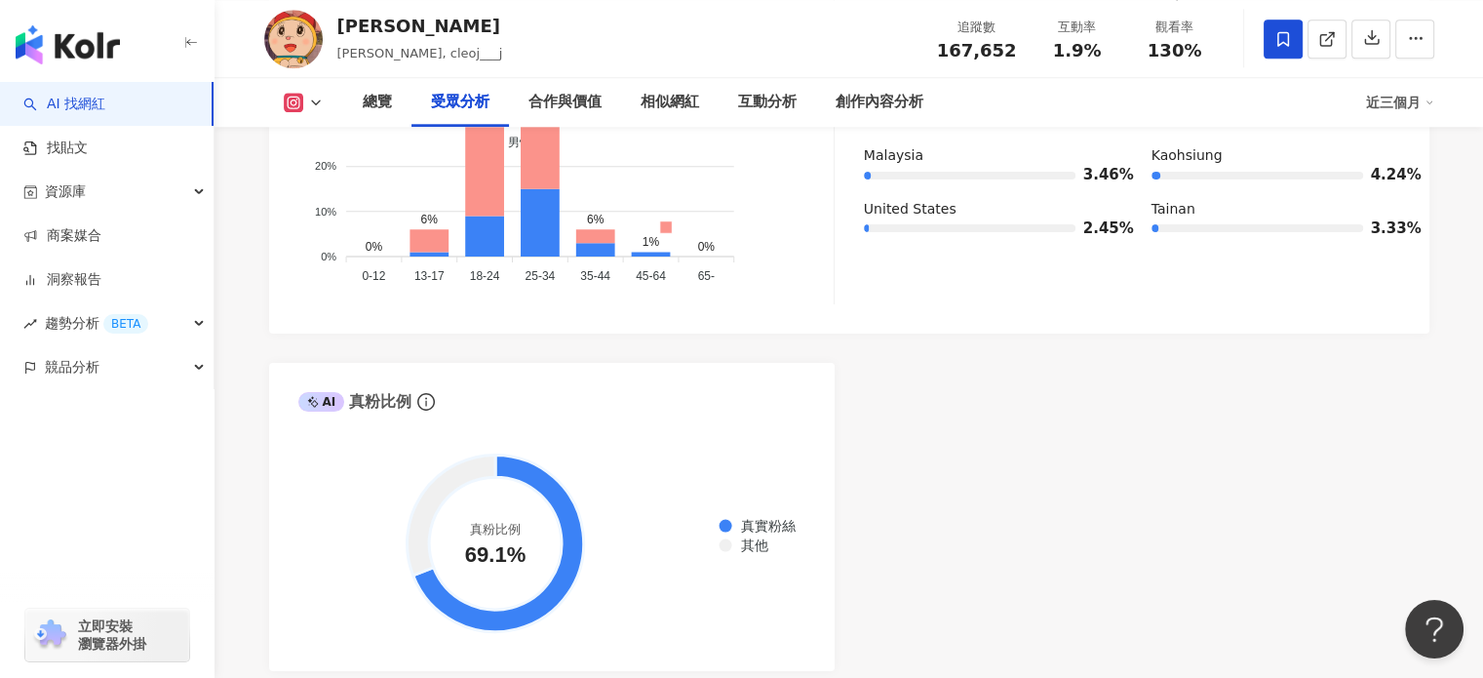
scroll to position [2145, 0]
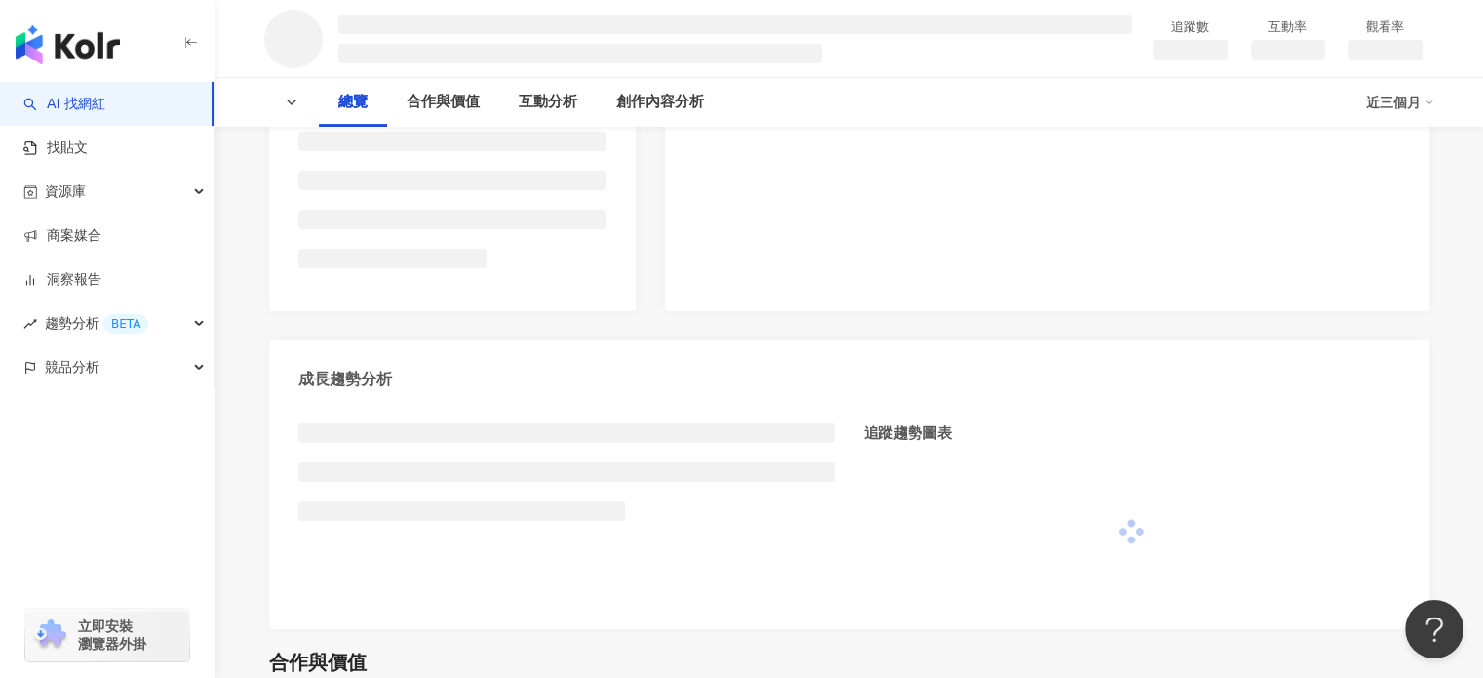
scroll to position [390, 0]
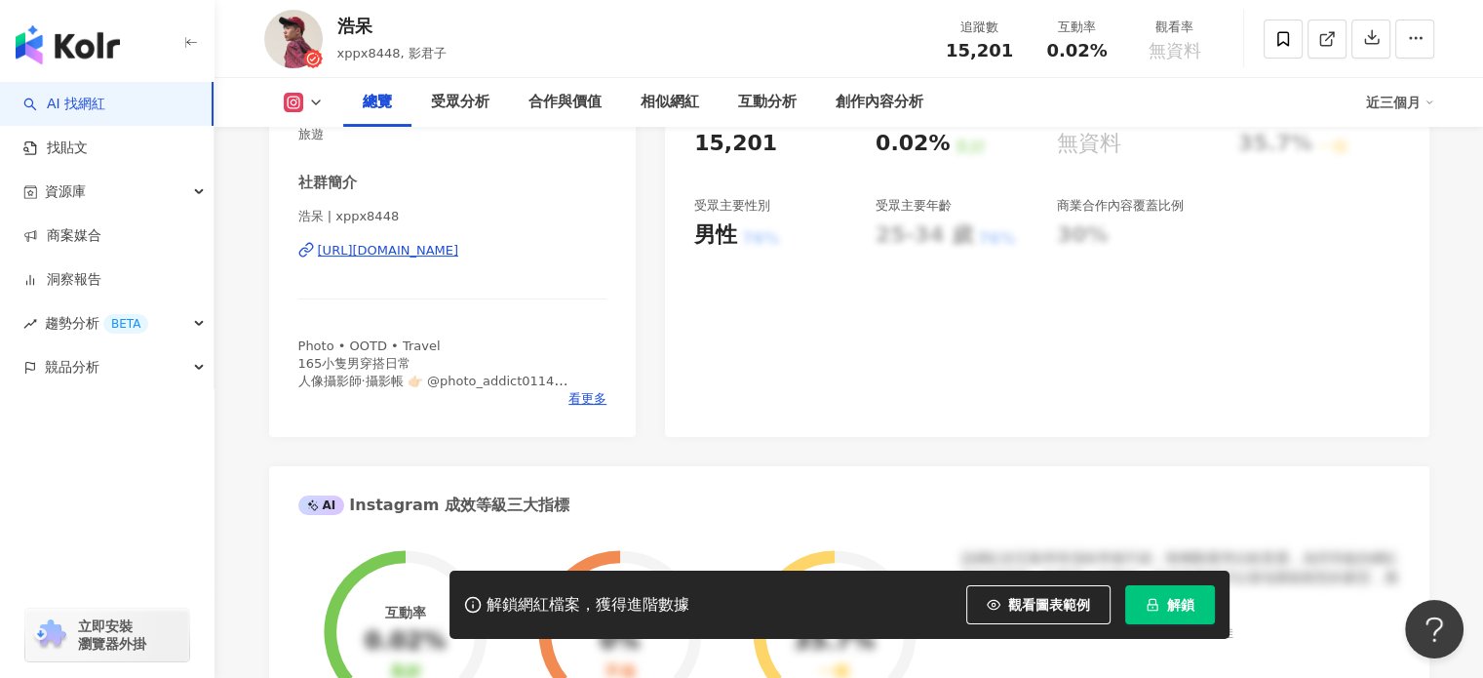
click at [459, 259] on div "https://www.instagram.com/xppx8448/" at bounding box center [388, 251] width 141 height 18
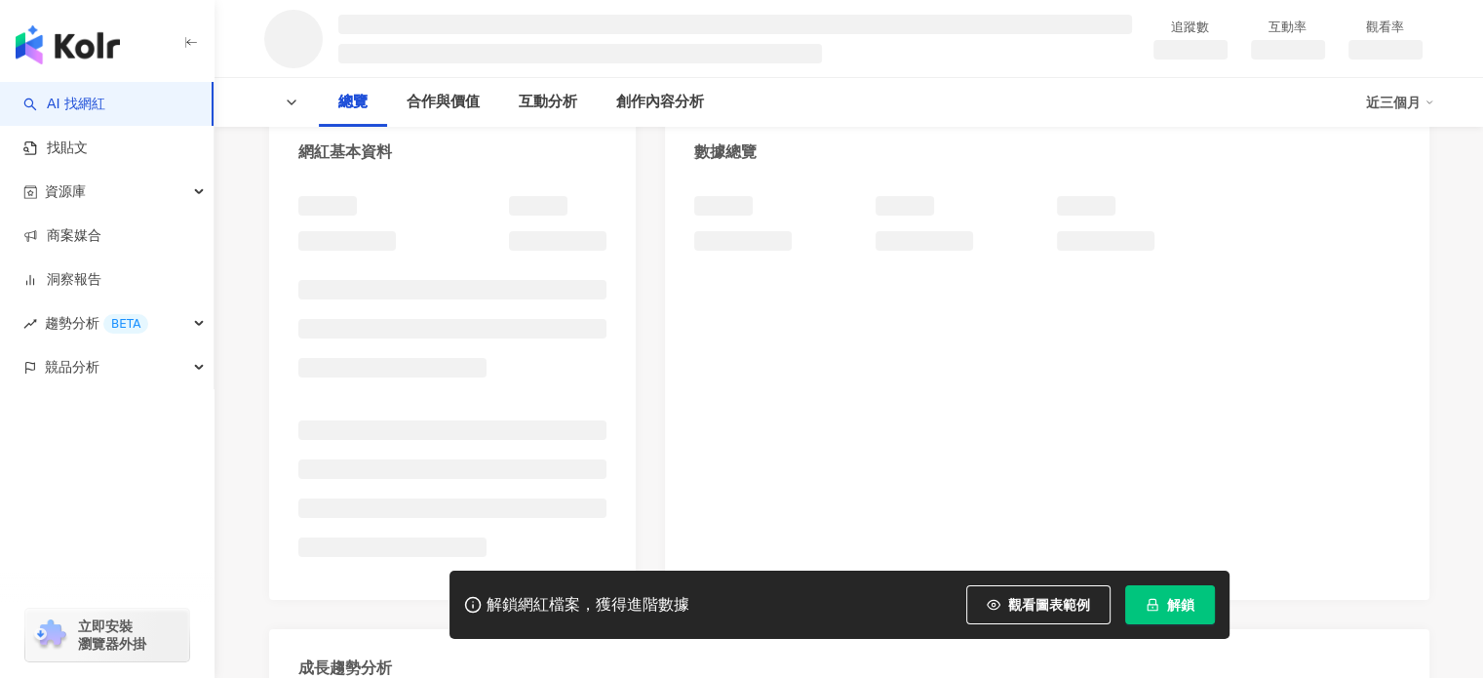
scroll to position [277, 0]
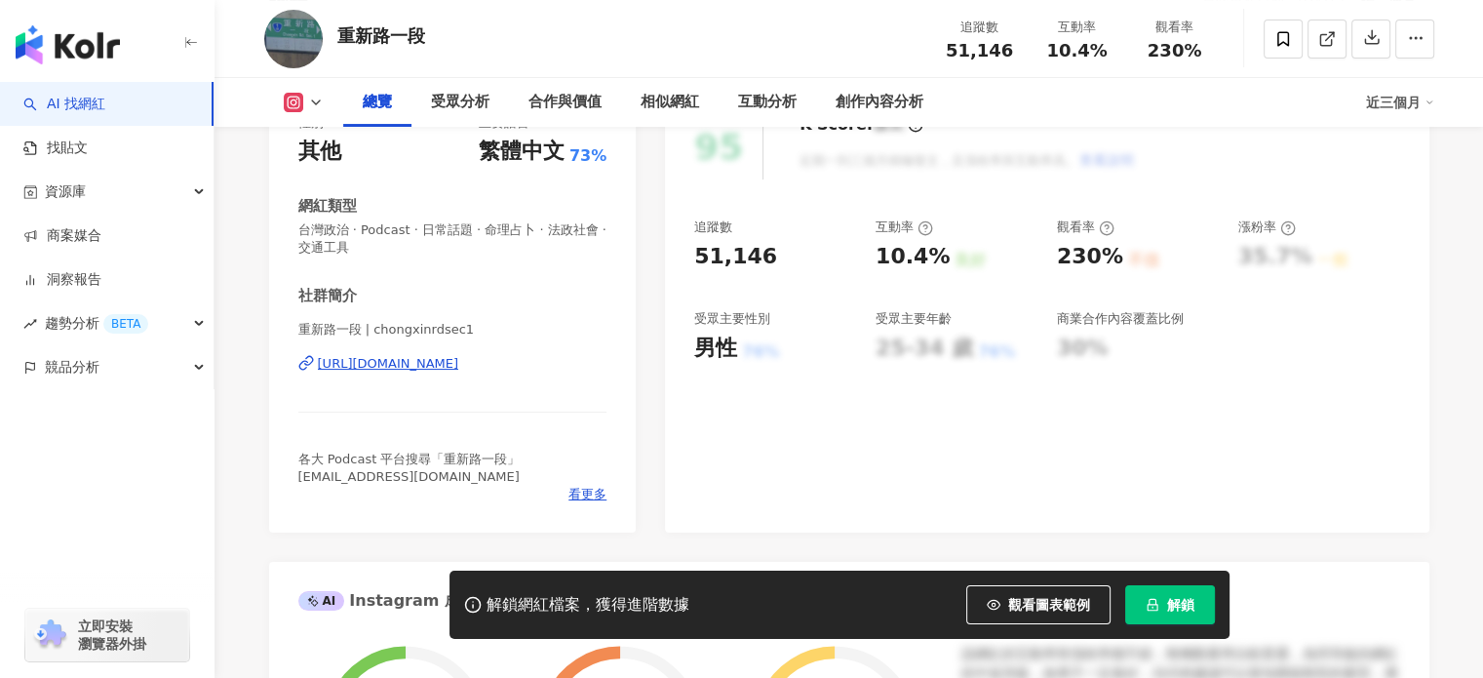
click at [399, 355] on div "https://www.instagram.com/chongxinrdsec1/" at bounding box center [388, 364] width 141 height 18
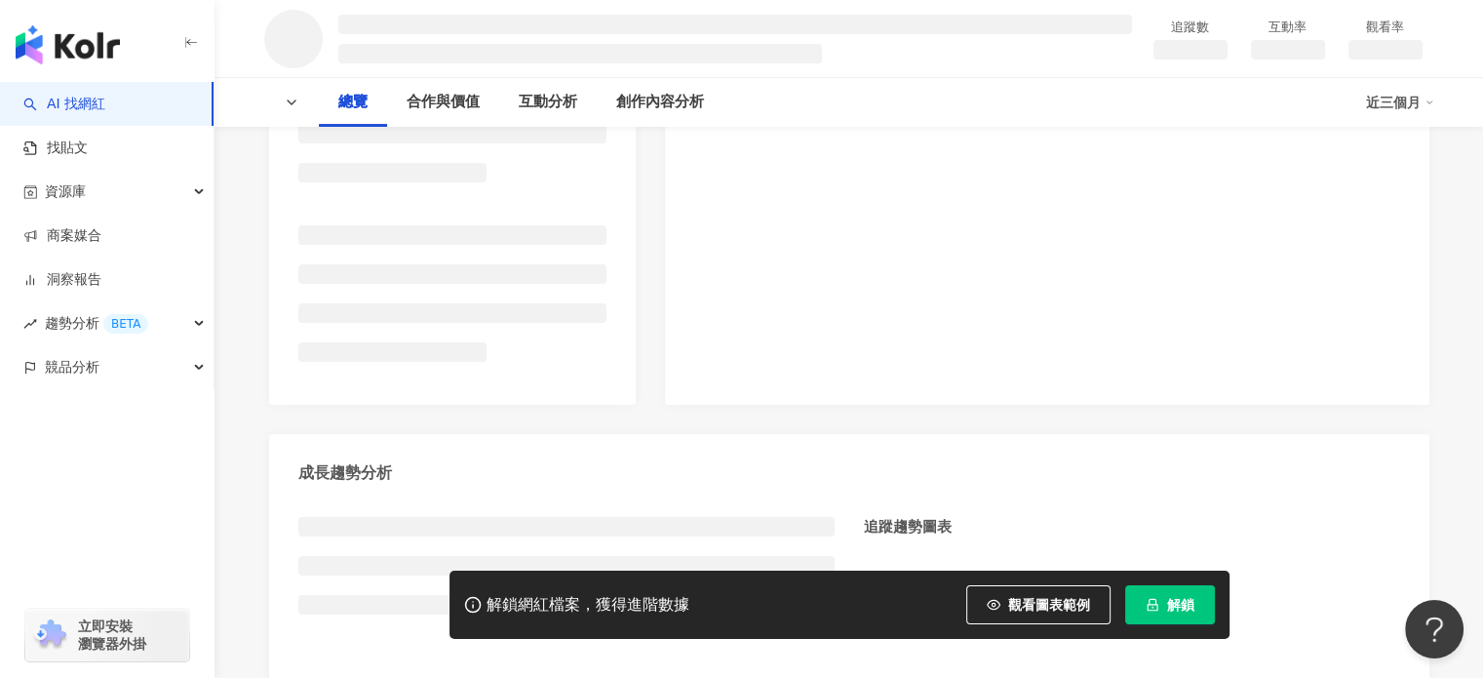
scroll to position [281, 0]
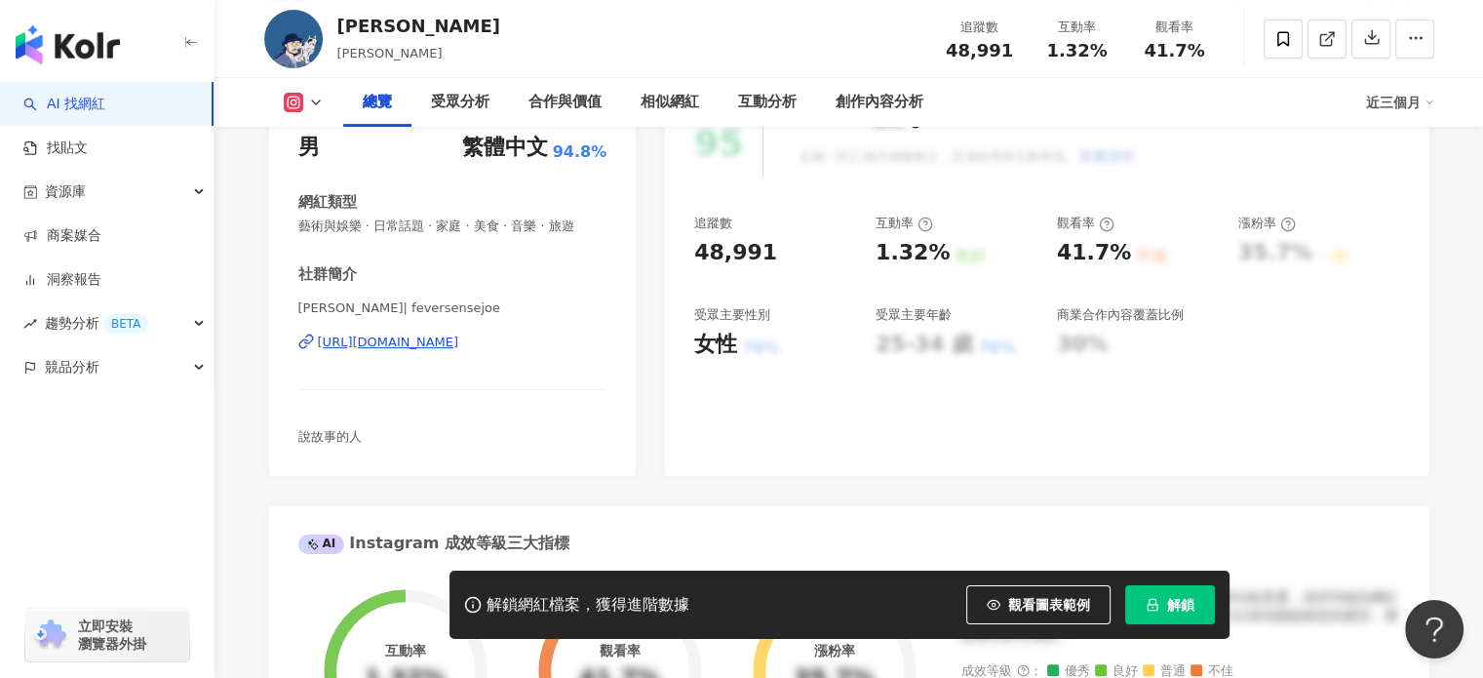
click at [412, 351] on div "https://www.instagram.com/feversensejoe/" at bounding box center [388, 343] width 141 height 18
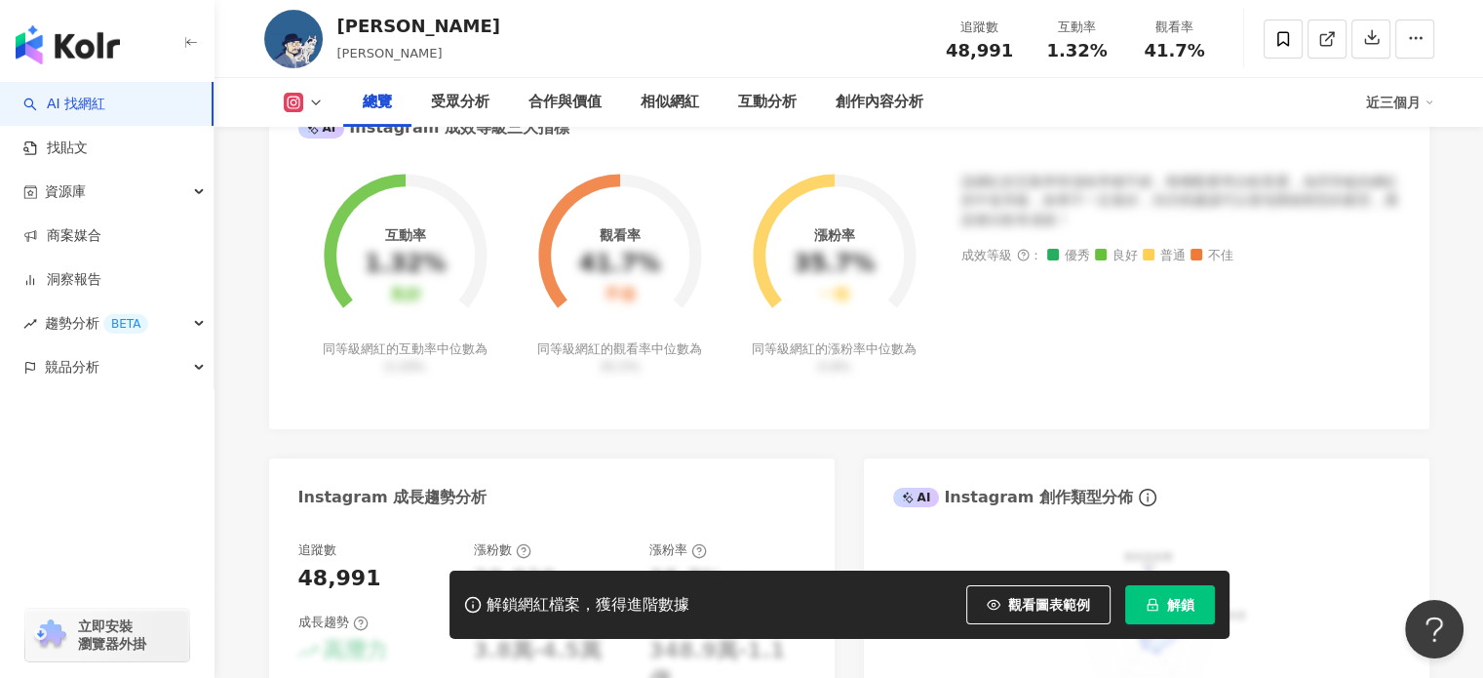
scroll to position [780, 0]
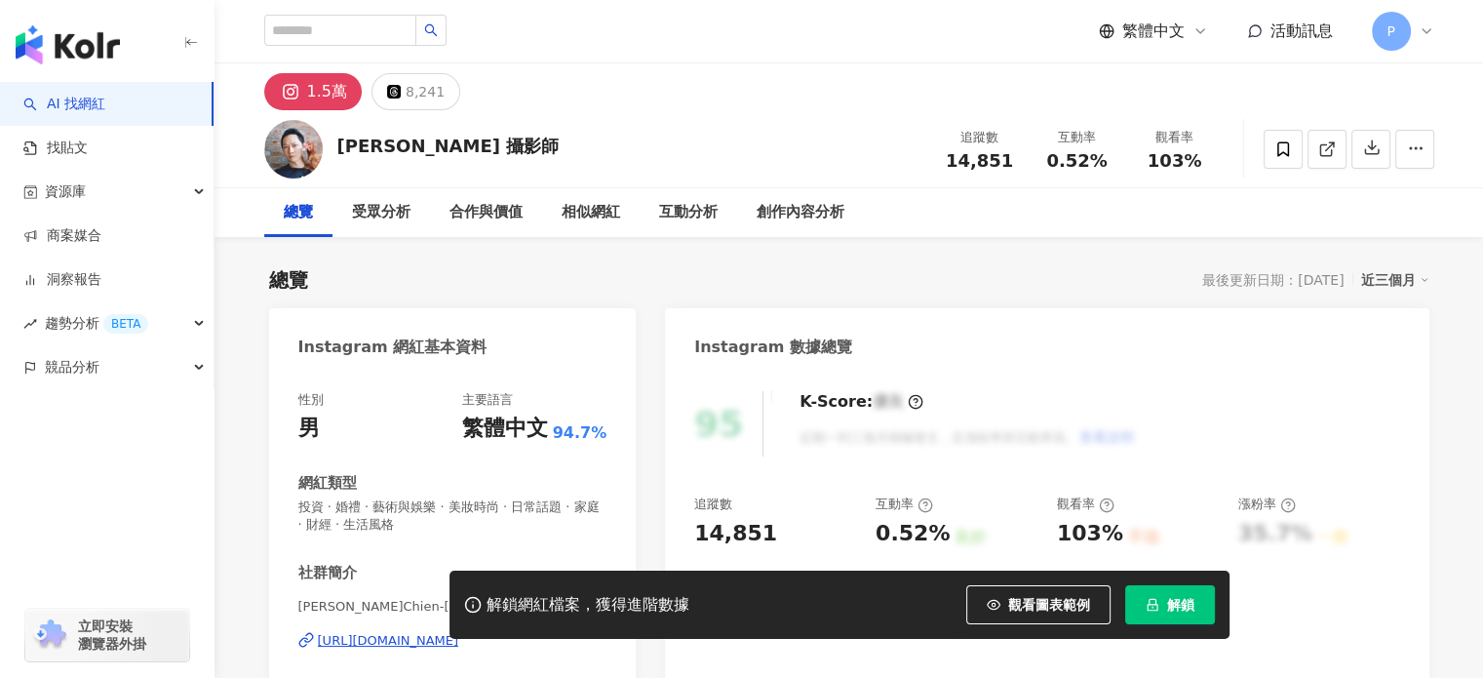
drag, startPoint x: 333, startPoint y: 401, endPoint x: 377, endPoint y: 351, distance: 67.0
click at [377, 632] on div "https://www.instagram.com/payne0115/" at bounding box center [388, 641] width 141 height 18
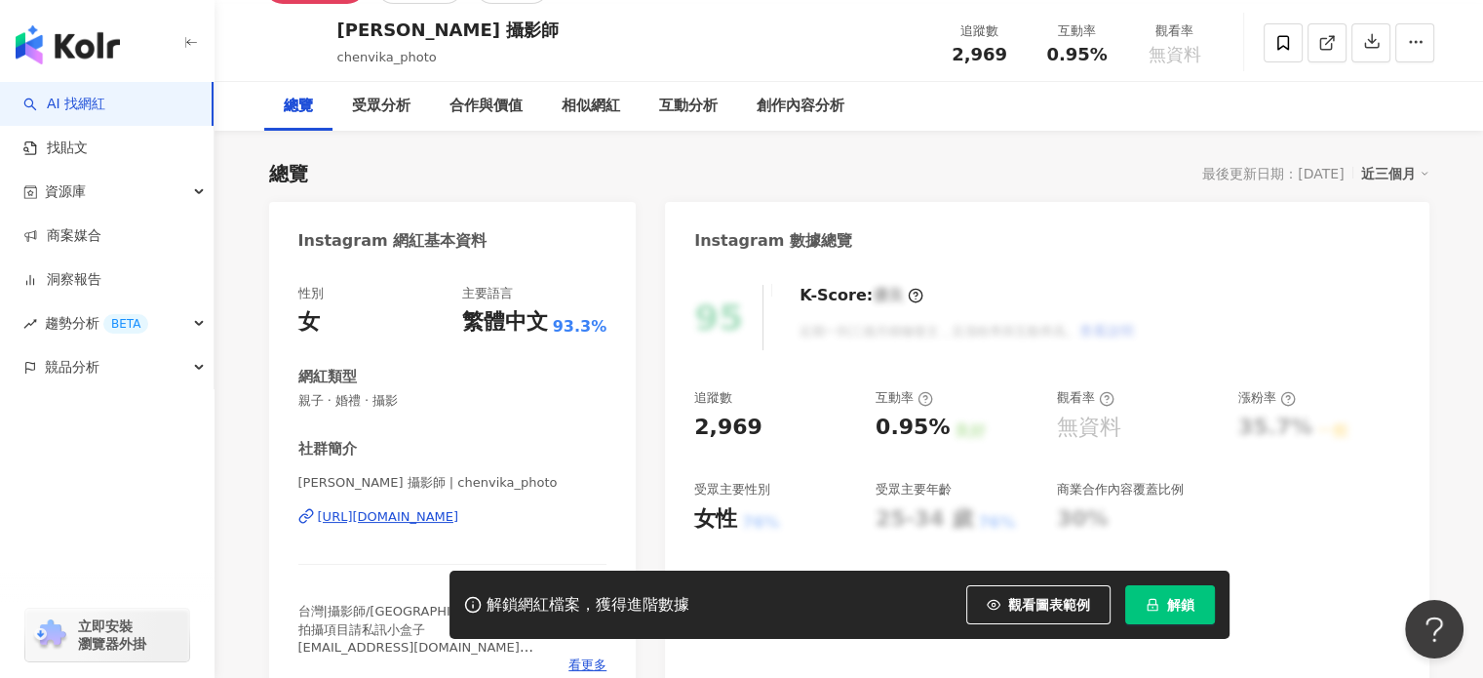
scroll to position [195, 0]
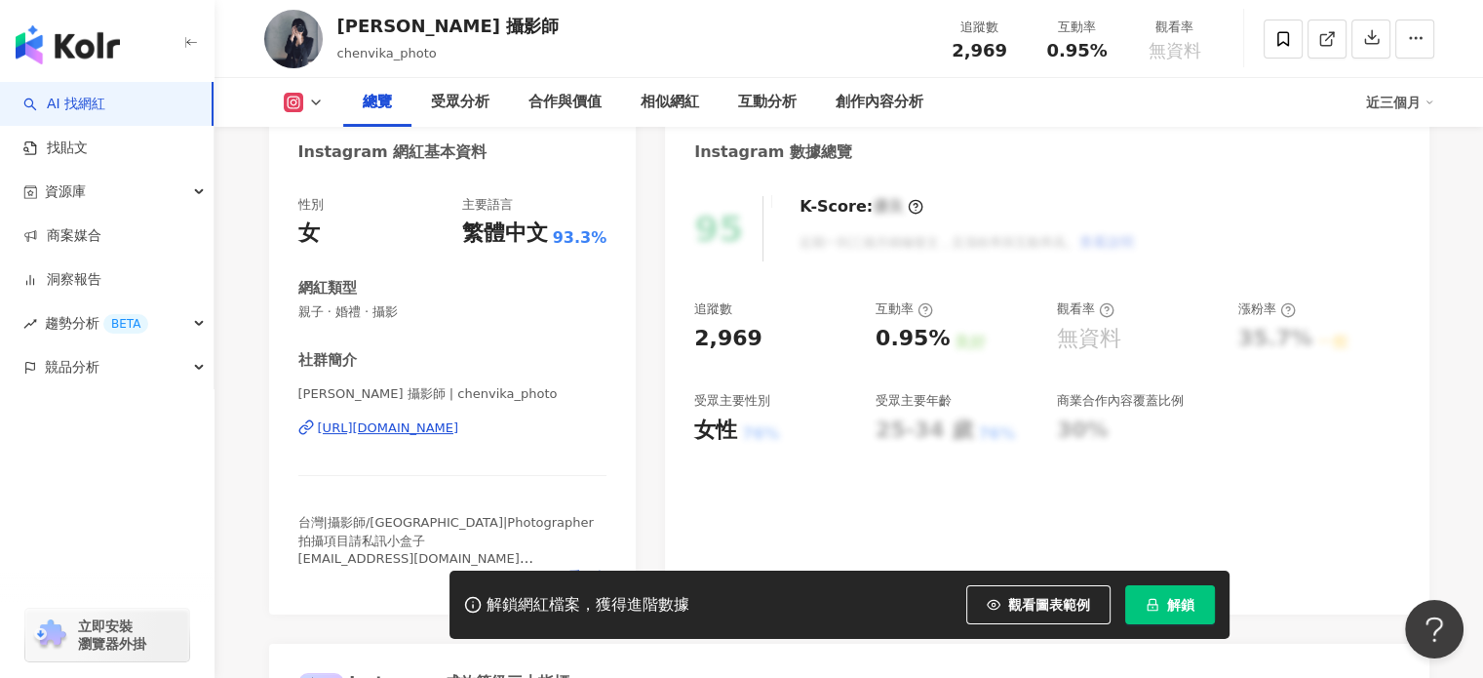
click at [435, 428] on div "[URL][DOMAIN_NAME]" at bounding box center [388, 428] width 141 height 18
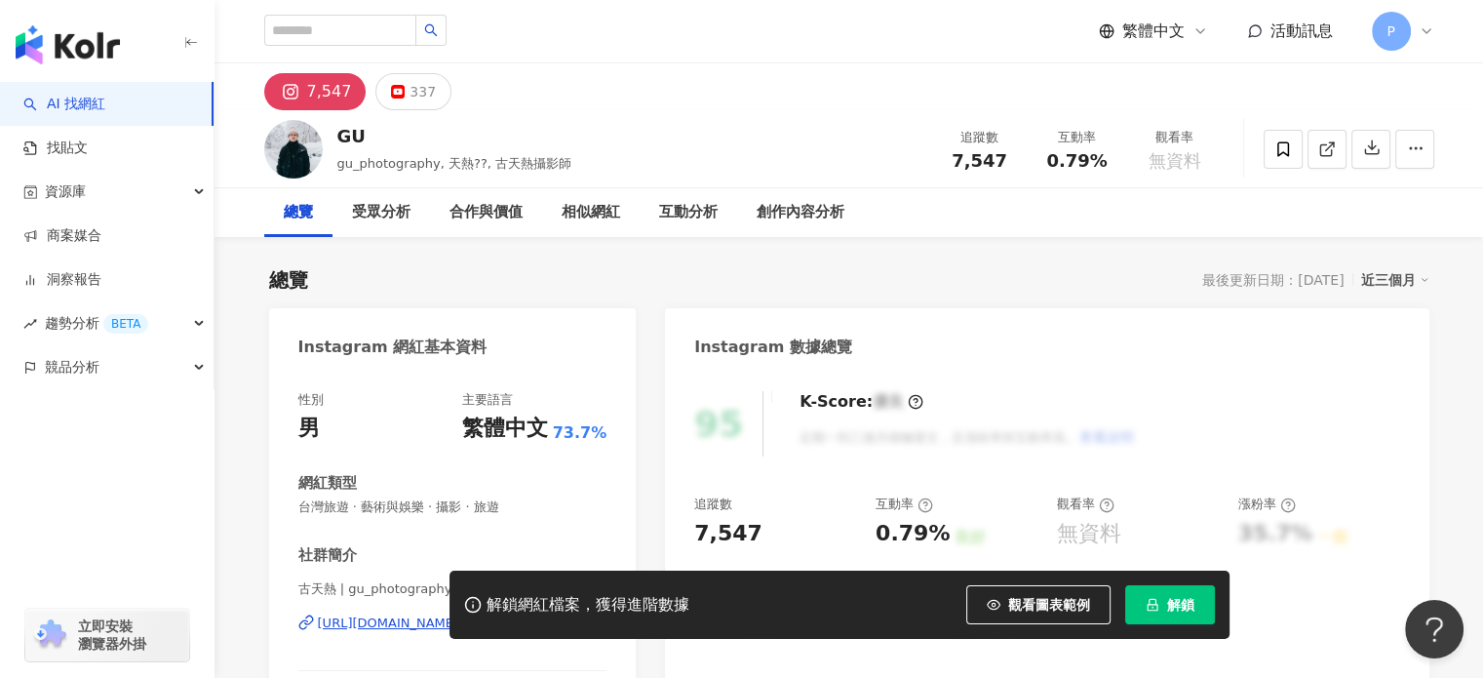
click at [412, 614] on div "https://www.instagram.com/gu_photography/" at bounding box center [388, 623] width 141 height 18
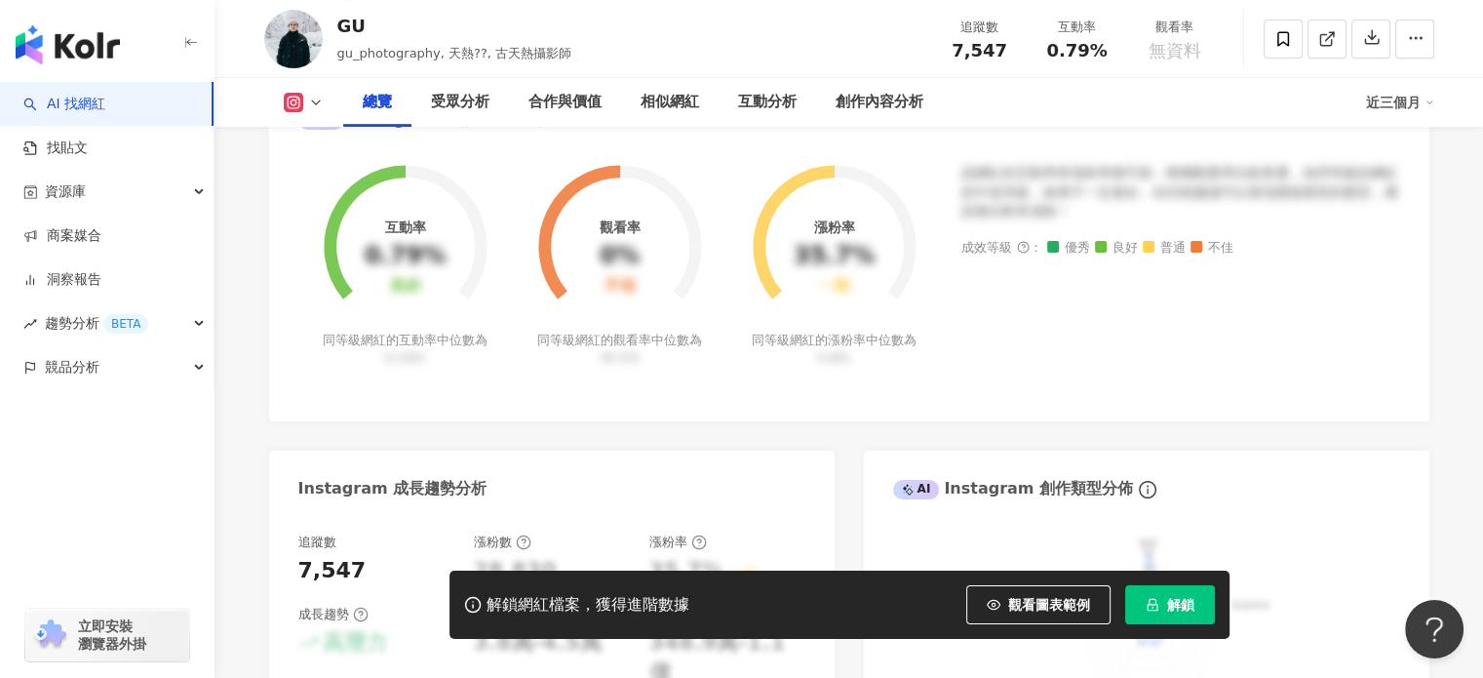
scroll to position [780, 0]
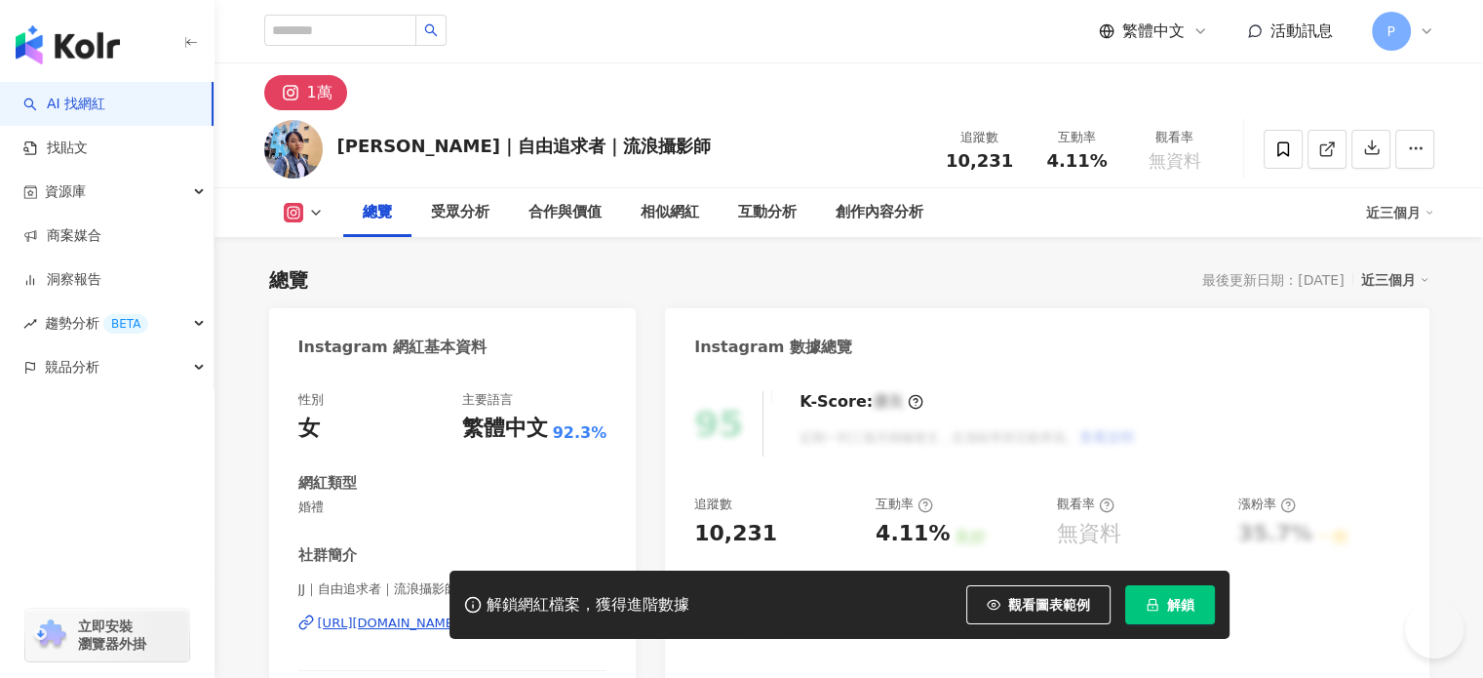
drag, startPoint x: 488, startPoint y: 441, endPoint x: 488, endPoint y: 429, distance: 11.7
click at [488, 580] on div "[PERSON_NAME]｜自由追求者｜流浪攝影師 | junjun_sleepypig [URL][DOMAIN_NAME]" at bounding box center [452, 637] width 309 height 114
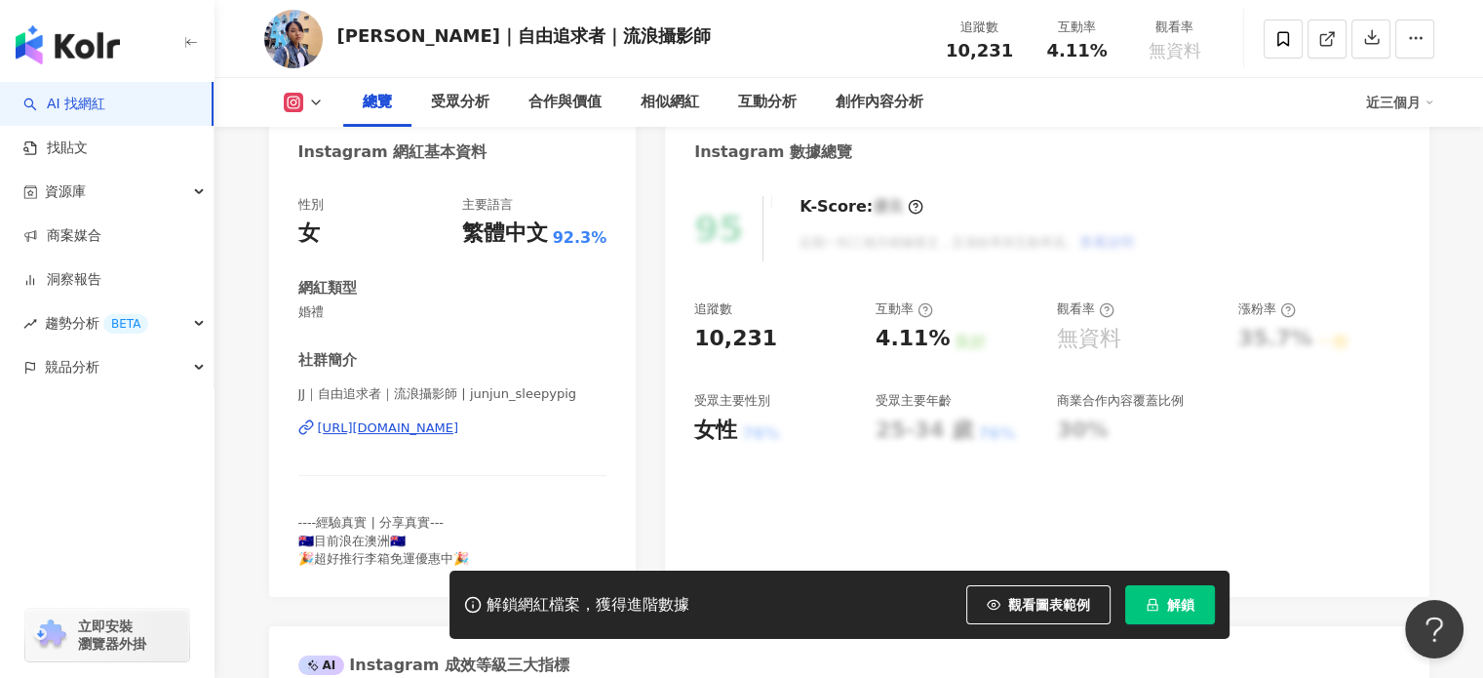
click at [459, 429] on div "[URL][DOMAIN_NAME]" at bounding box center [388, 428] width 141 height 18
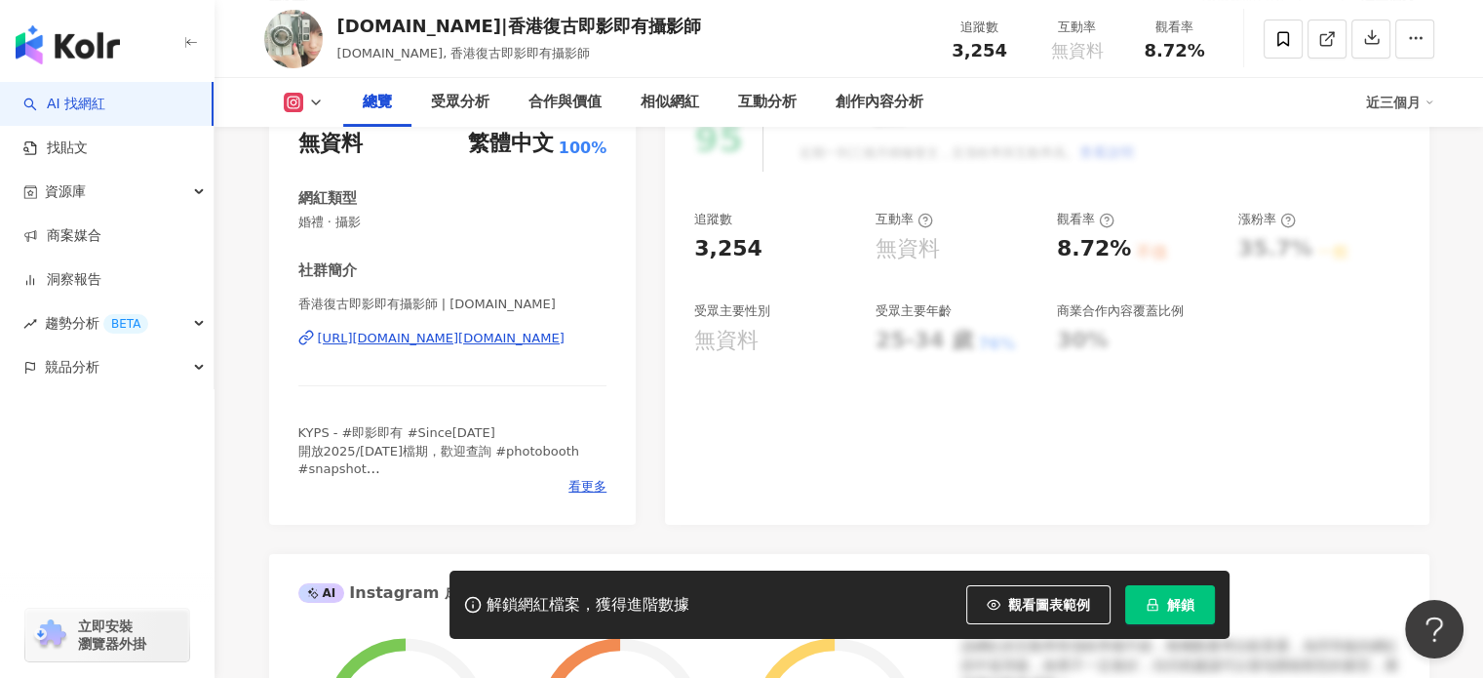
click at [420, 344] on div "https://www.instagram.com/ky.instant.photo" at bounding box center [441, 339] width 247 height 18
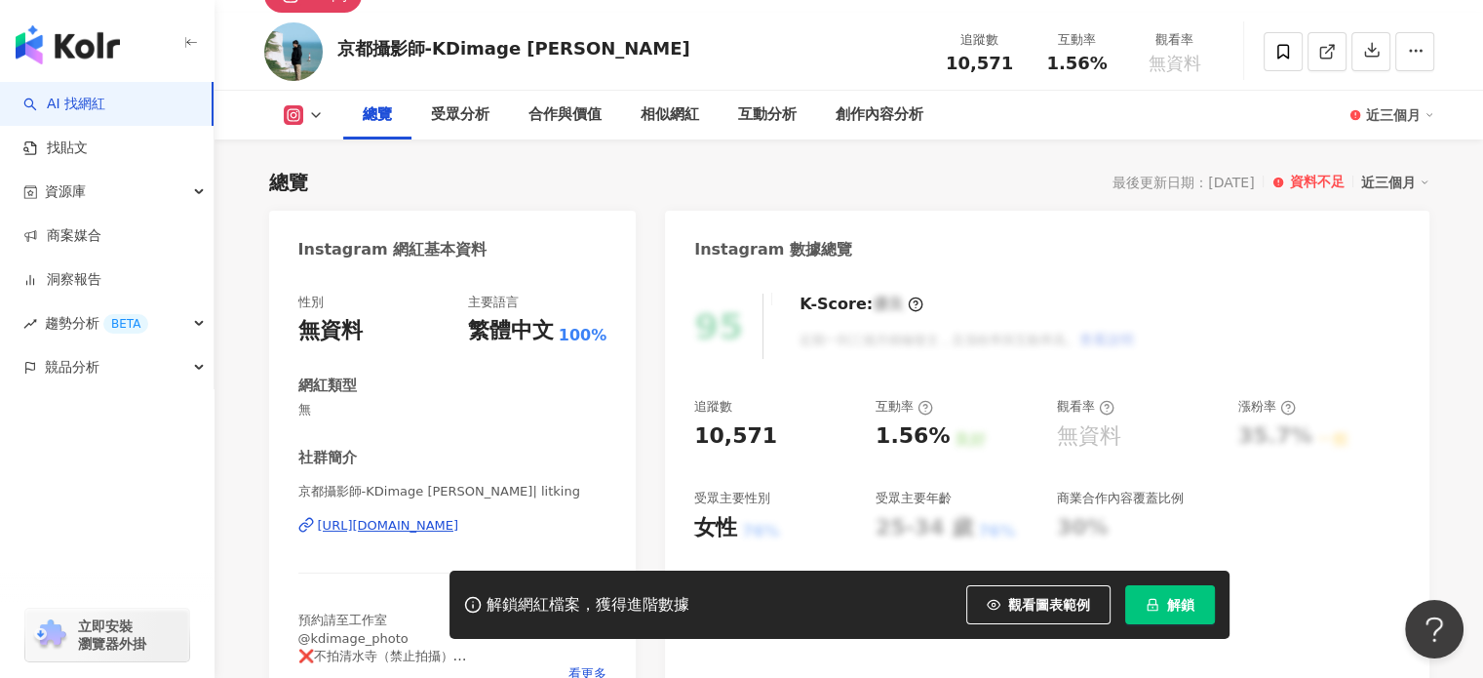
click at [459, 517] on div "[URL][DOMAIN_NAME]" at bounding box center [388, 526] width 141 height 18
